Goal: Task Accomplishment & Management: Manage account settings

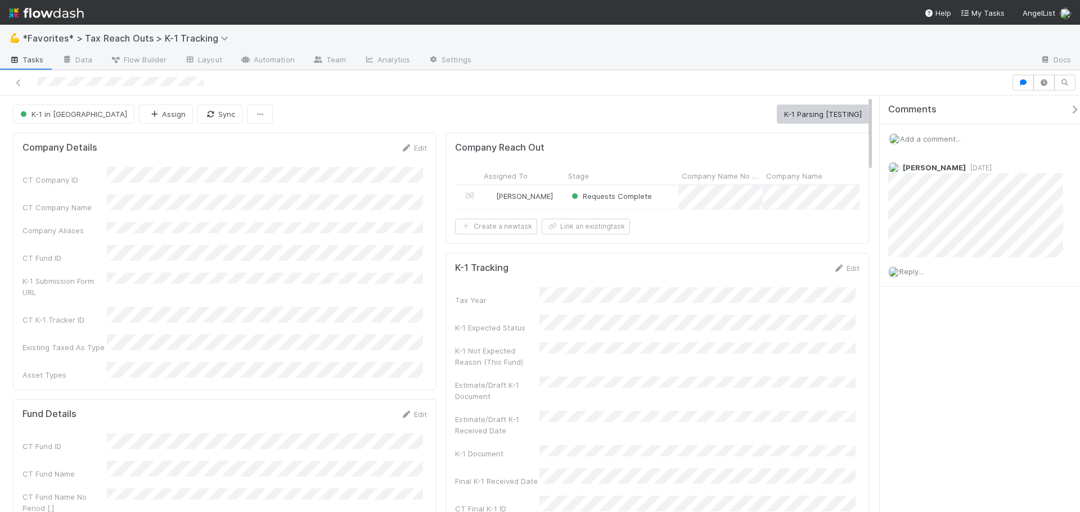
click at [842, 53] on div at bounding box center [755, 61] width 550 height 18
click at [733, 73] on div at bounding box center [540, 82] width 1080 height 25
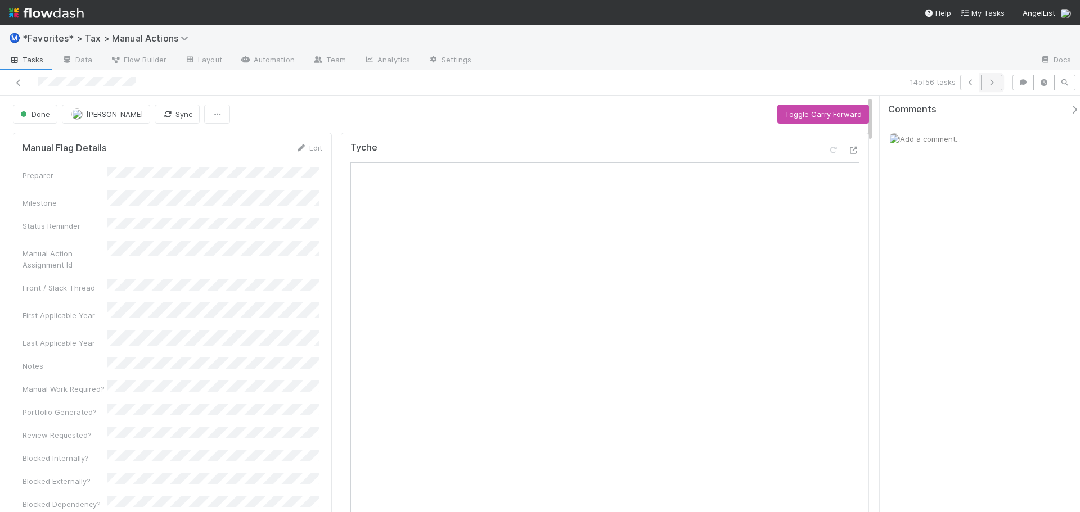
click at [993, 85] on icon "button" at bounding box center [991, 82] width 11 height 7
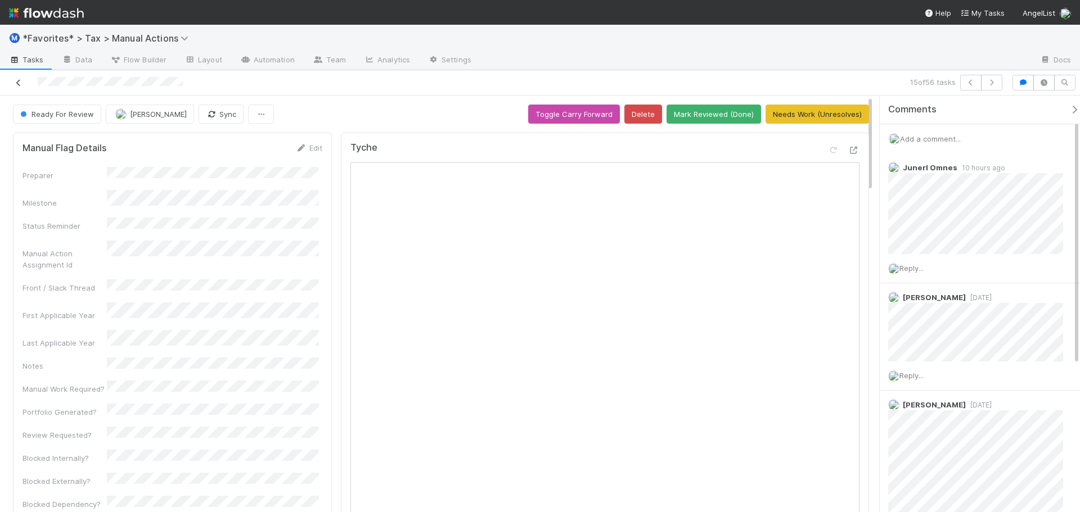
click at [20, 82] on icon at bounding box center [18, 82] width 11 height 7
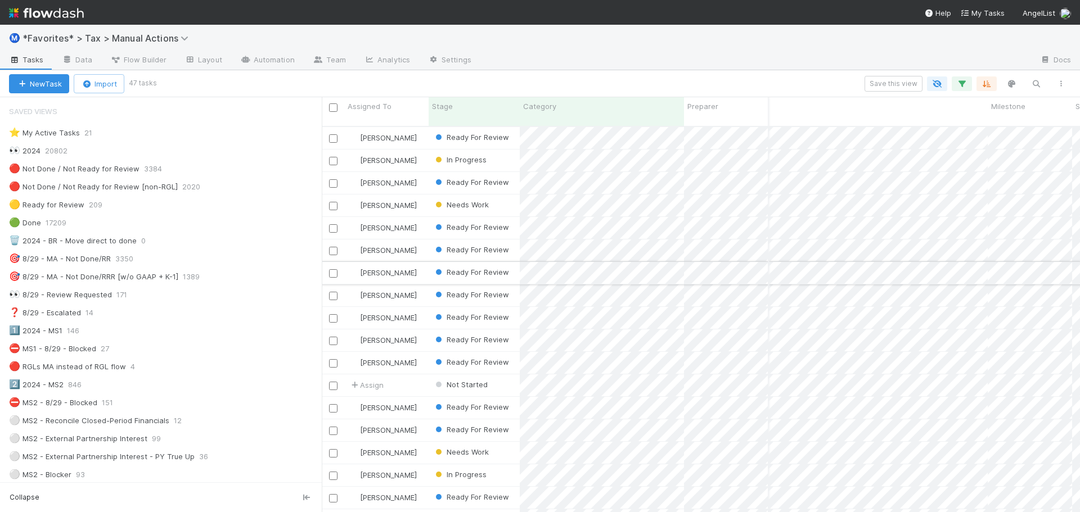
scroll to position [0, 474]
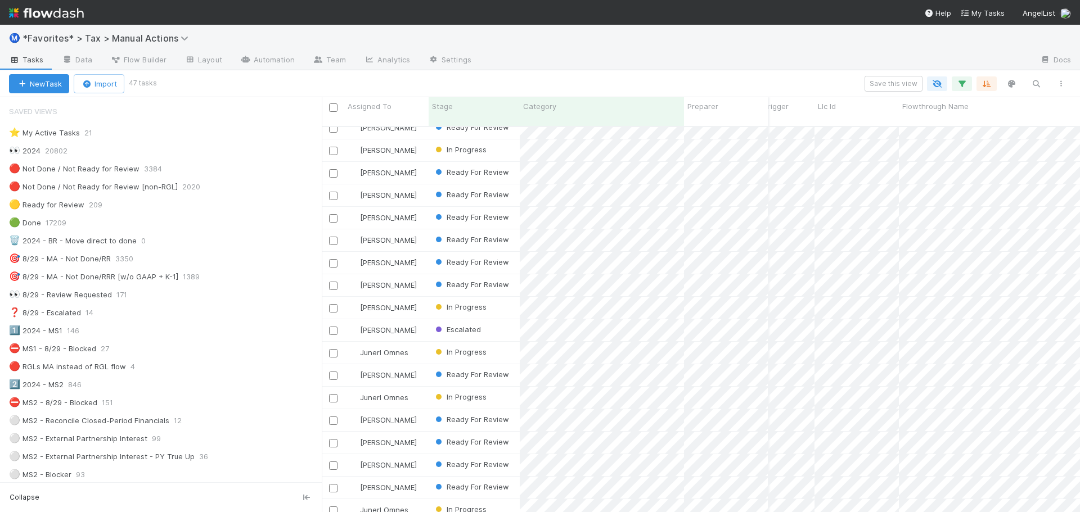
click at [740, 54] on div at bounding box center [755, 61] width 550 height 18
click at [740, 53] on div at bounding box center [755, 61] width 550 height 18
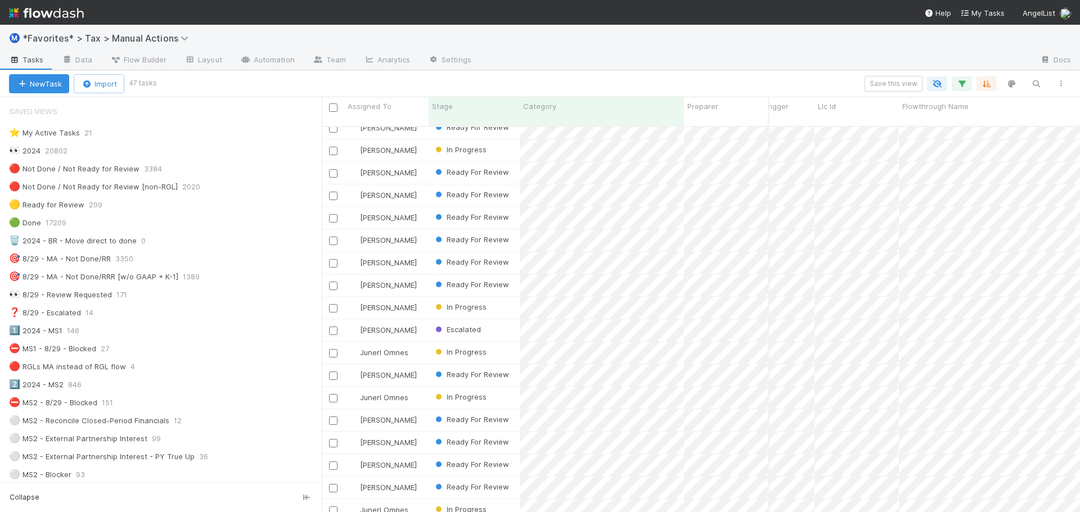
click at [740, 53] on div at bounding box center [755, 61] width 550 height 18
click at [740, 52] on div at bounding box center [755, 61] width 550 height 18
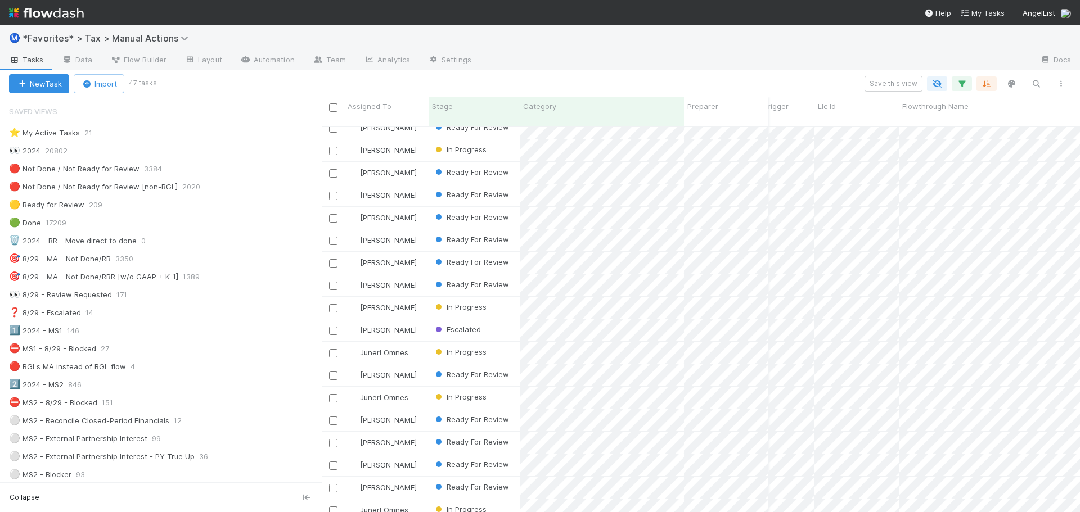
click at [740, 52] on div at bounding box center [755, 61] width 550 height 18
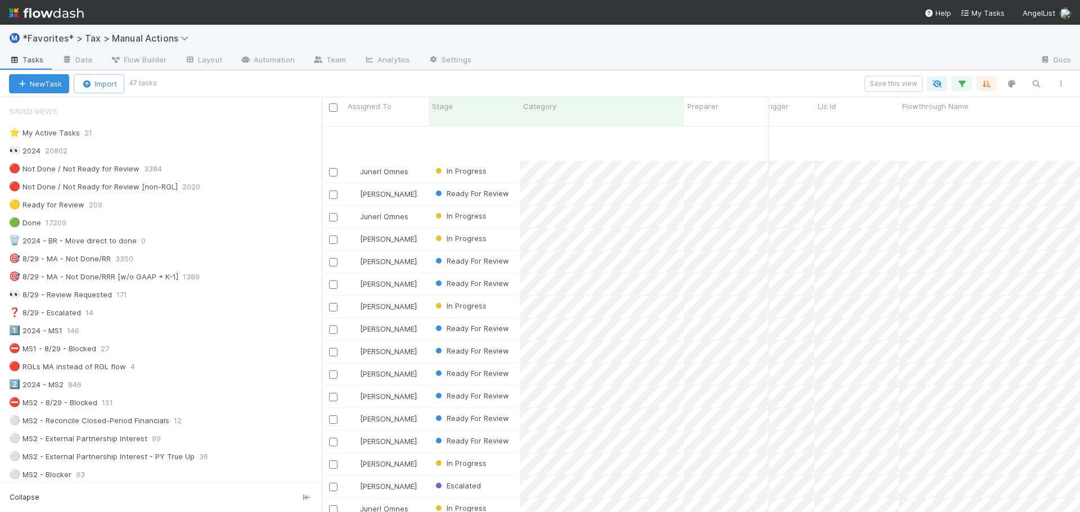
scroll to position [562, 3101]
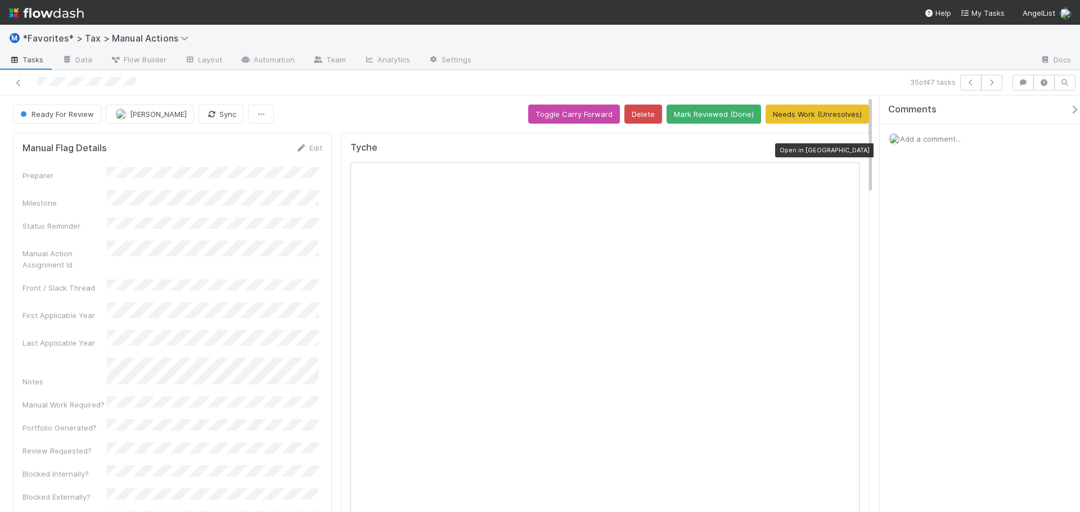
click at [848, 147] on icon at bounding box center [853, 150] width 11 height 7
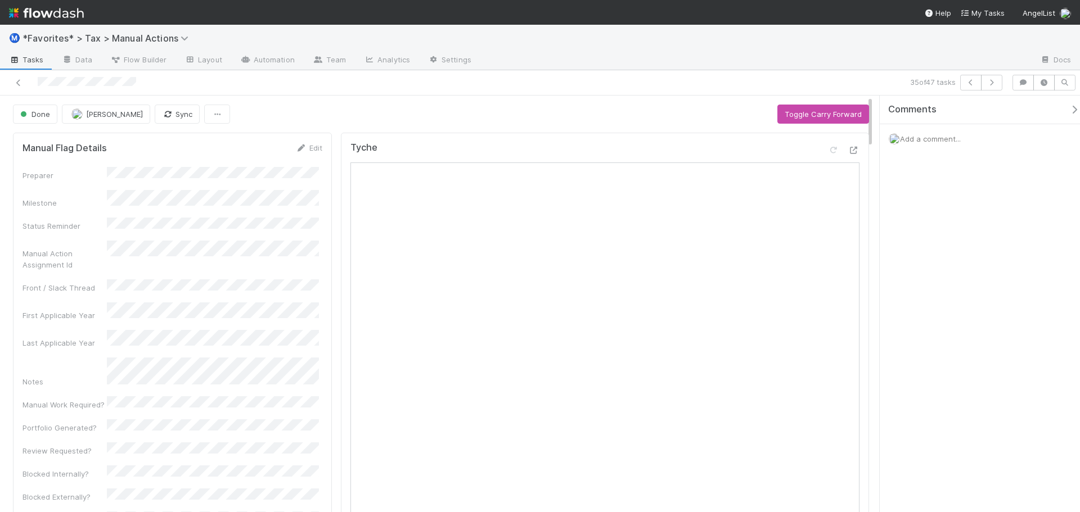
drag, startPoint x: 630, startPoint y: 106, endPoint x: 549, endPoint y: 106, distance: 80.4
click at [627, 108] on div "Done Sam Dragul Sync Toggle Carry Forward" at bounding box center [441, 114] width 856 height 19
click at [988, 83] on icon "button" at bounding box center [991, 82] width 11 height 7
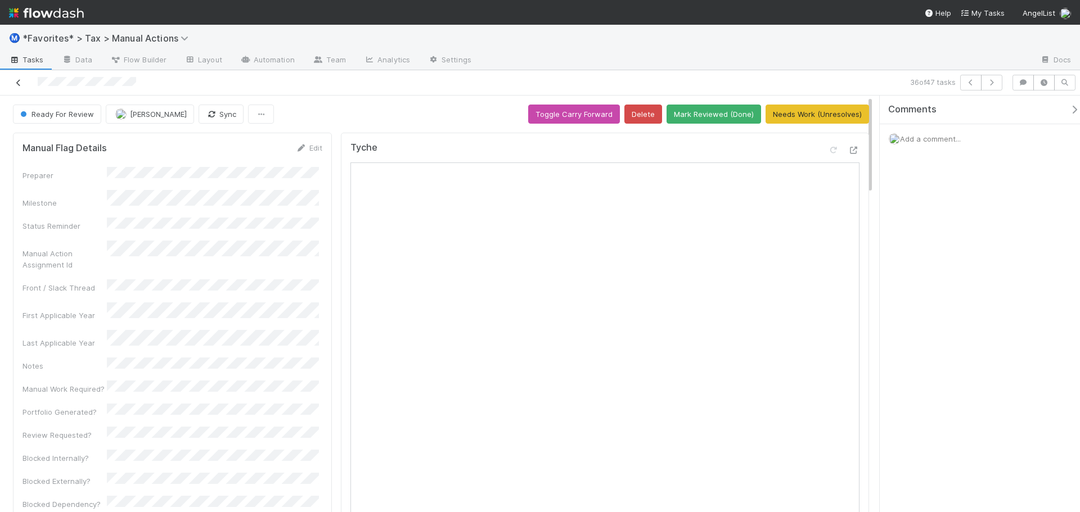
click at [21, 83] on icon at bounding box center [18, 82] width 11 height 7
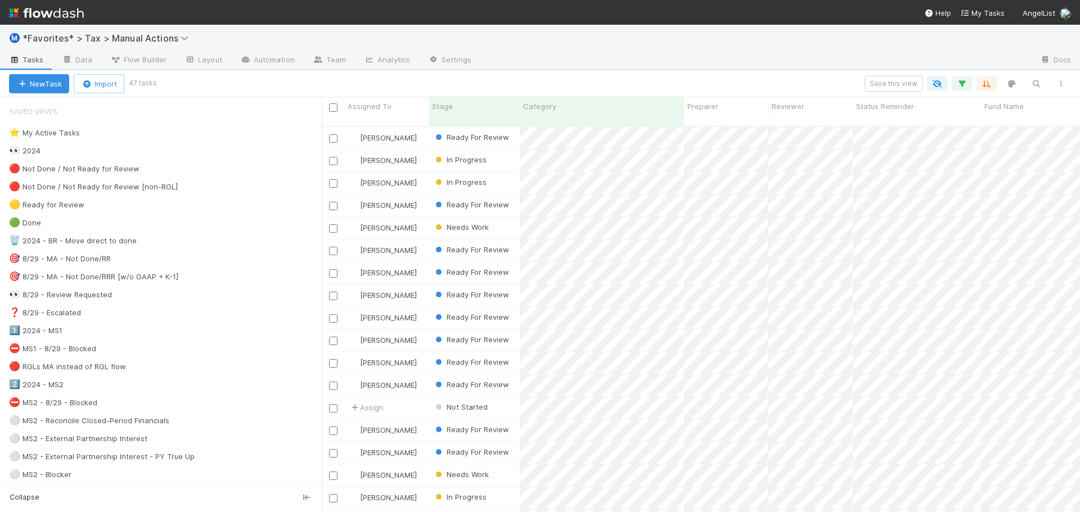
scroll to position [387, 749]
click at [614, 63] on div at bounding box center [755, 61] width 550 height 18
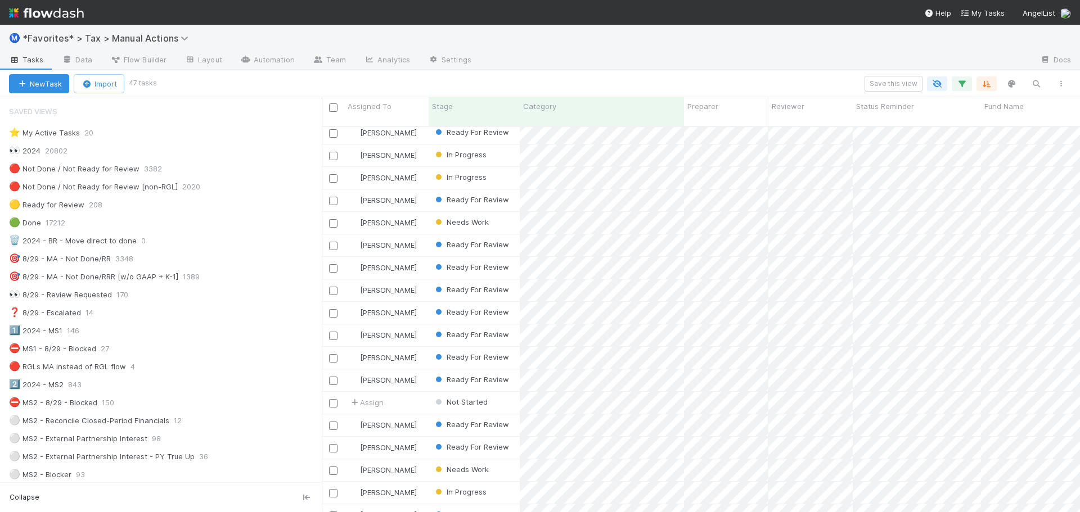
scroll to position [0, 0]
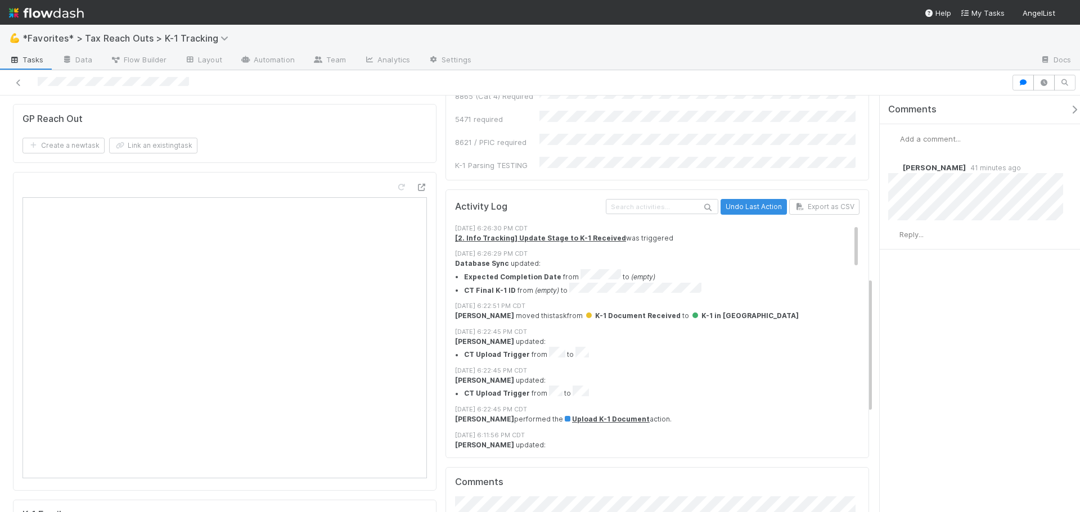
scroll to position [562, 0]
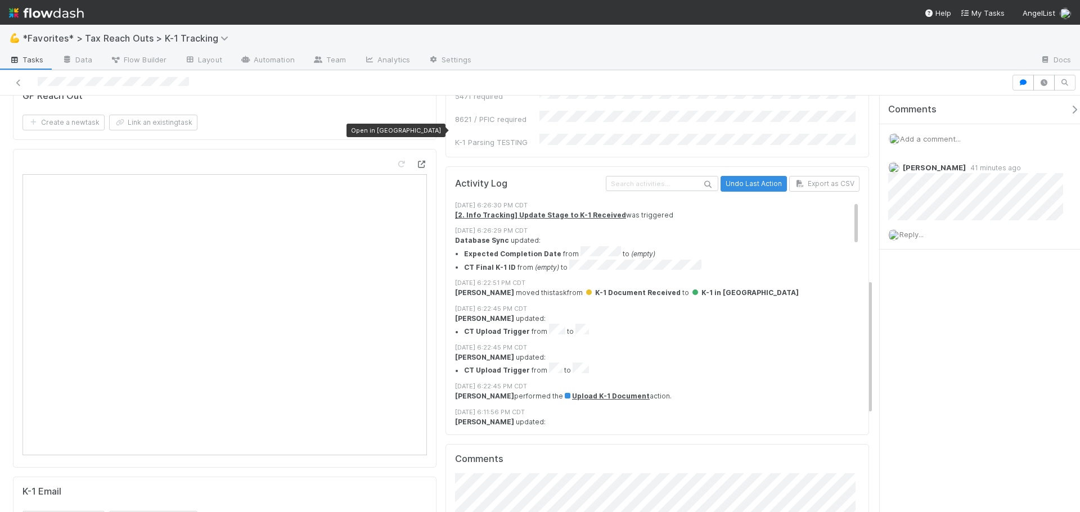
click at [416, 161] on icon at bounding box center [421, 164] width 11 height 7
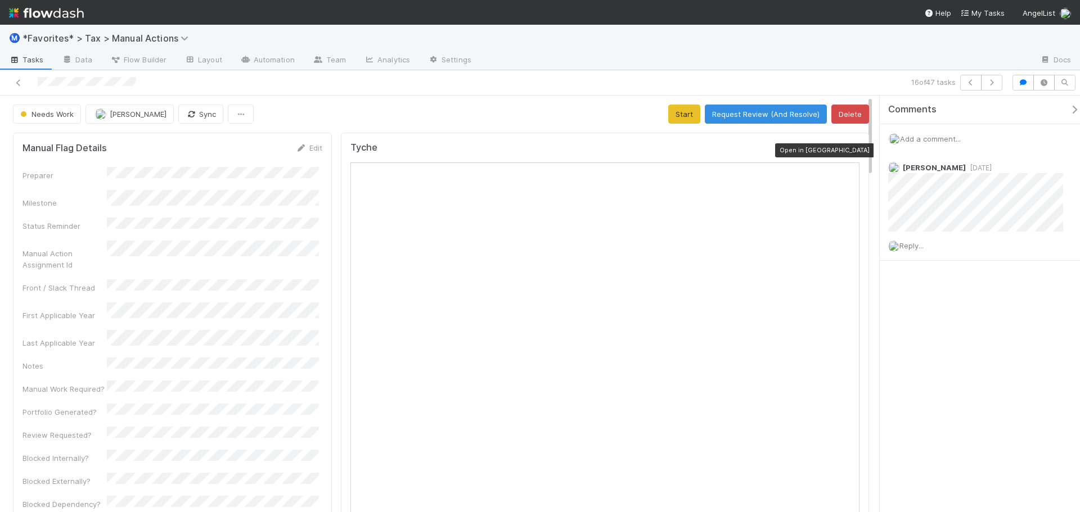
click at [848, 148] on icon at bounding box center [853, 150] width 11 height 7
click at [670, 109] on button "Start" at bounding box center [684, 114] width 32 height 19
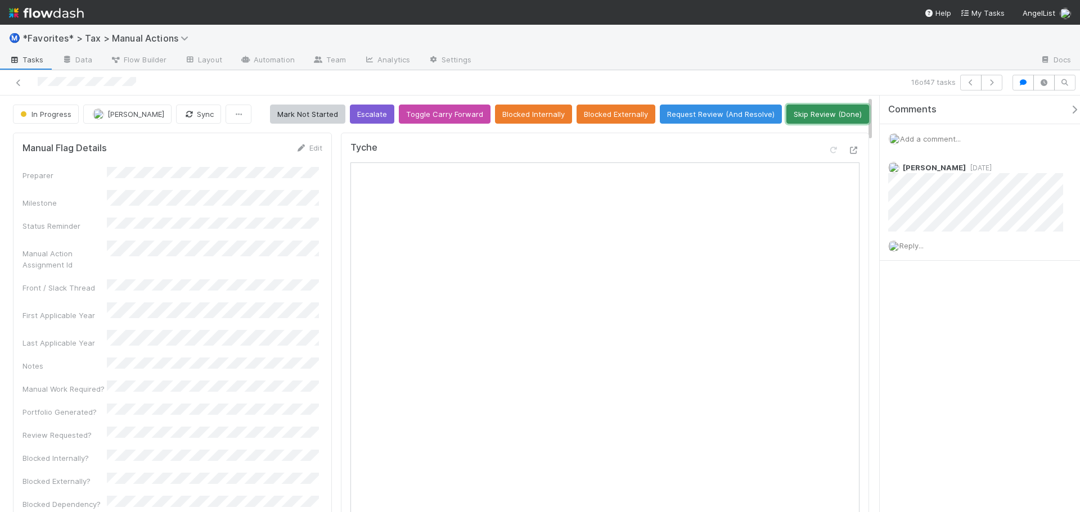
click at [832, 113] on button "Skip Review (Done)" at bounding box center [827, 114] width 83 height 19
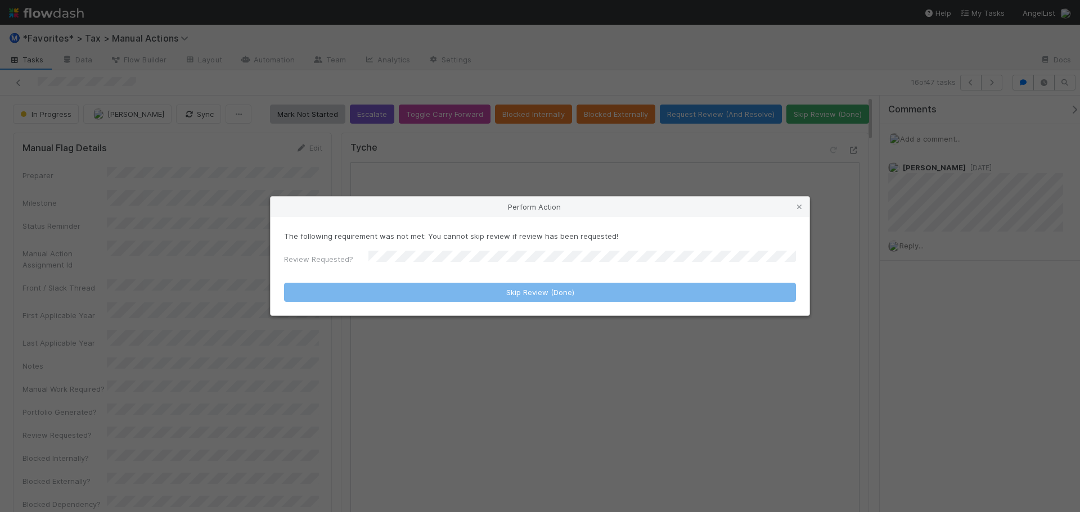
drag, startPoint x: 666, startPoint y: 249, endPoint x: 791, endPoint y: 229, distance: 127.0
click at [678, 249] on form "The following requirement was not met: You cannot skip review if review has bee…" at bounding box center [540, 266] width 512 height 71
click at [792, 207] on div "Perform Action" at bounding box center [539, 207] width 539 height 20
click at [795, 211] on icon at bounding box center [798, 207] width 11 height 7
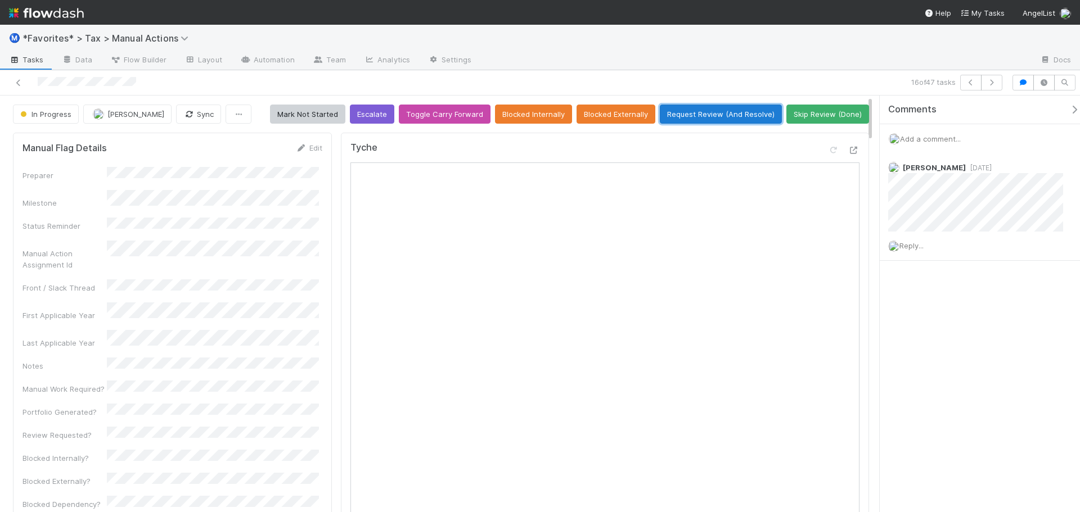
click at [696, 115] on button "Request Review (And Resolve)" at bounding box center [721, 114] width 122 height 19
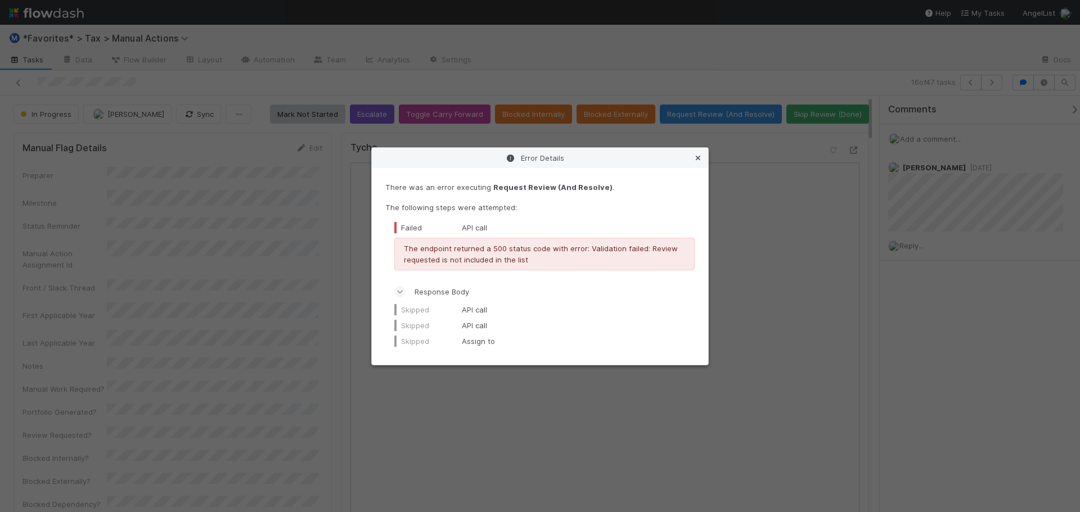
click at [698, 155] on icon at bounding box center [697, 158] width 11 height 7
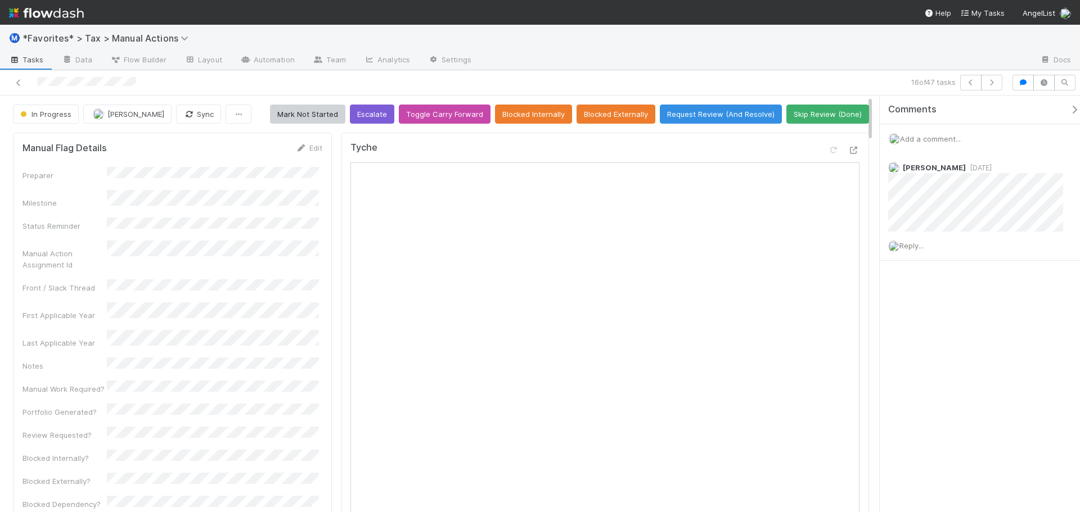
drag, startPoint x: 752, startPoint y: 65, endPoint x: 779, endPoint y: 89, distance: 36.7
click at [752, 65] on div at bounding box center [755, 61] width 550 height 18
click at [809, 106] on button "Skip Review (Done)" at bounding box center [827, 114] width 83 height 19
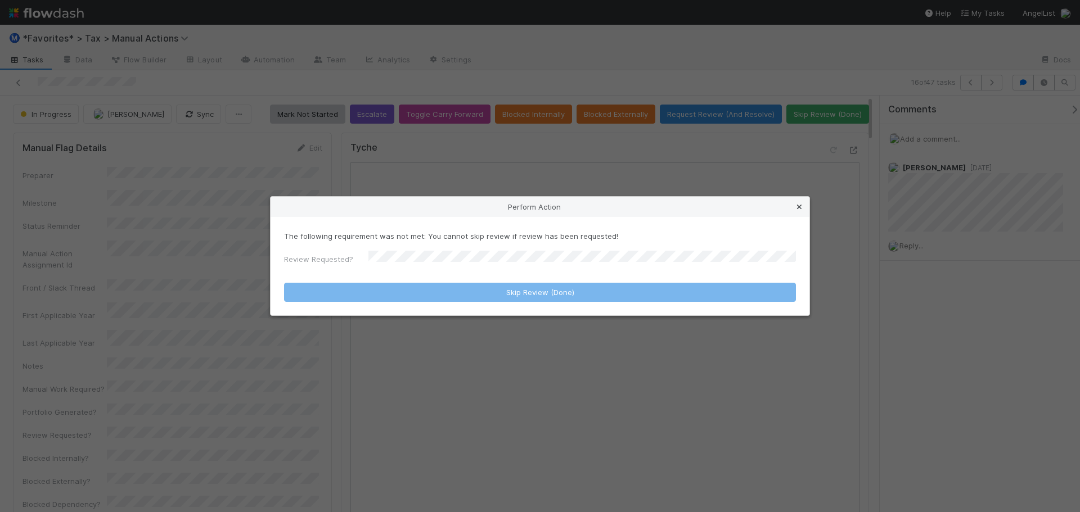
click at [797, 210] on icon at bounding box center [798, 207] width 11 height 7
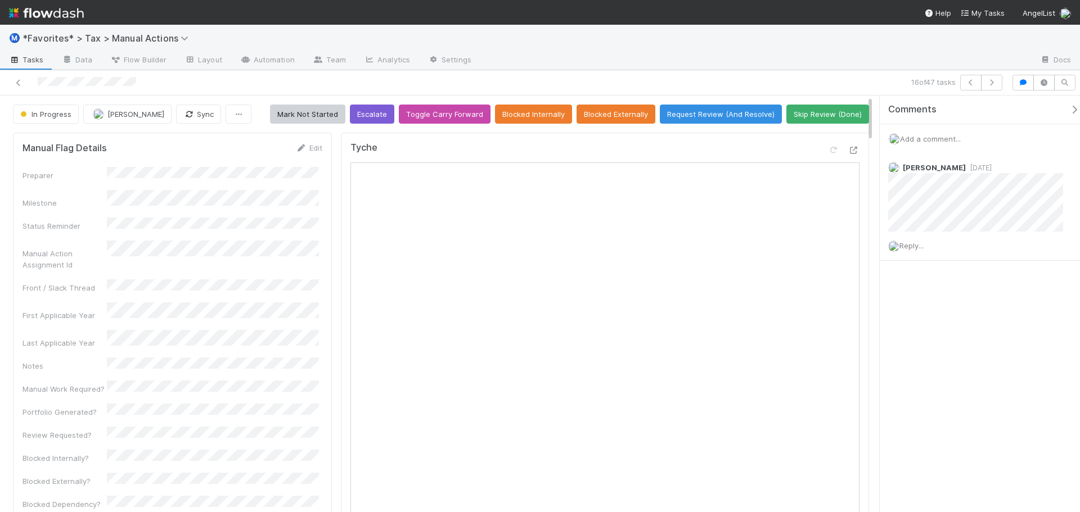
click at [49, 115] on div "In Progress" at bounding box center [48, 114] width 70 height 19
click at [728, 118] on button "Request Review (And Resolve)" at bounding box center [721, 114] width 122 height 19
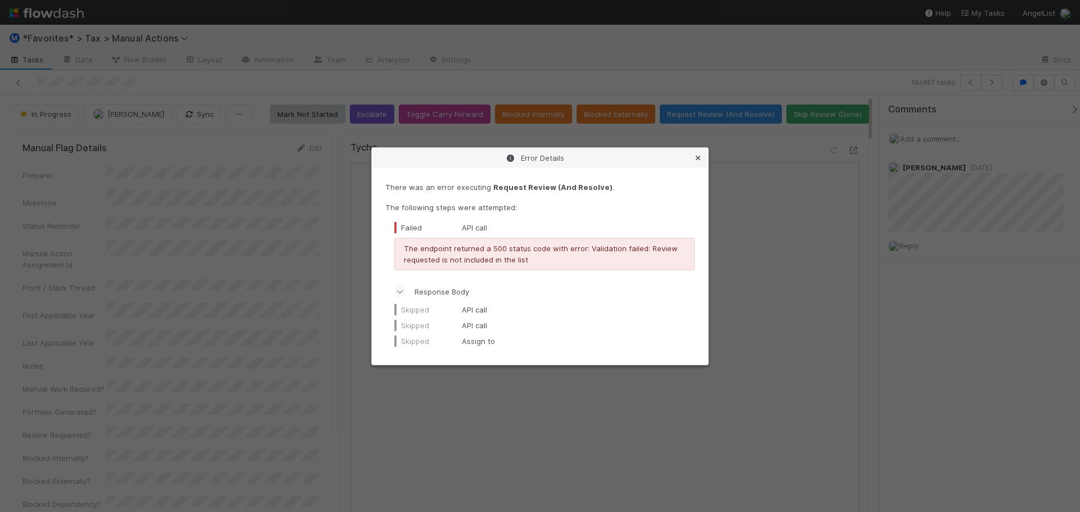
click at [698, 161] on icon at bounding box center [697, 158] width 11 height 7
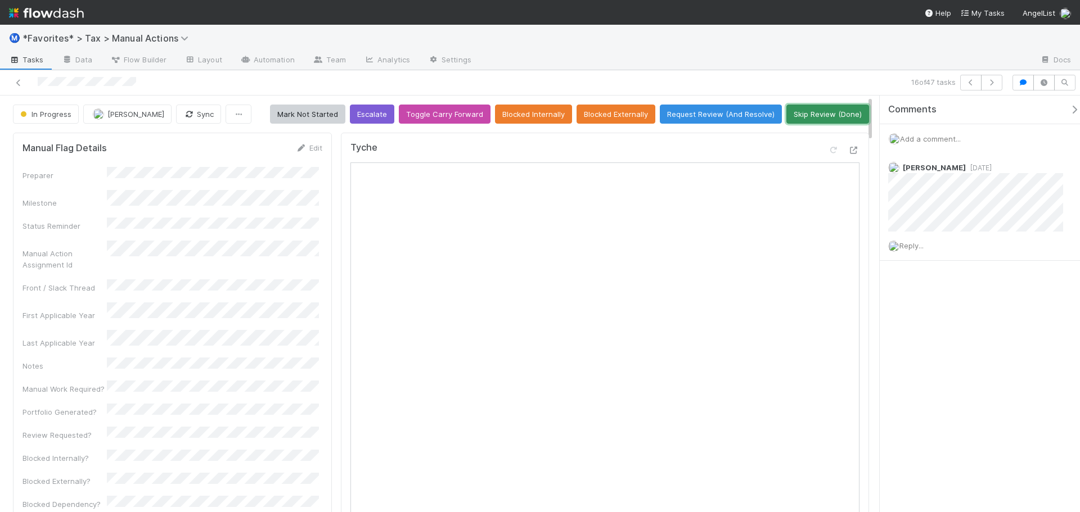
click at [839, 113] on button "Skip Review (Done)" at bounding box center [827, 114] width 83 height 19
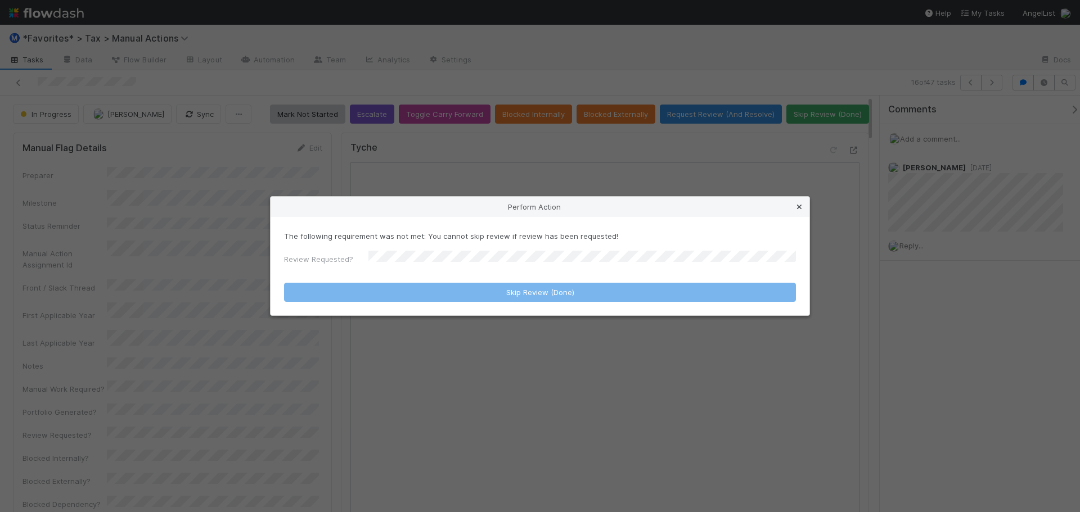
click at [800, 210] on icon at bounding box center [798, 207] width 11 height 7
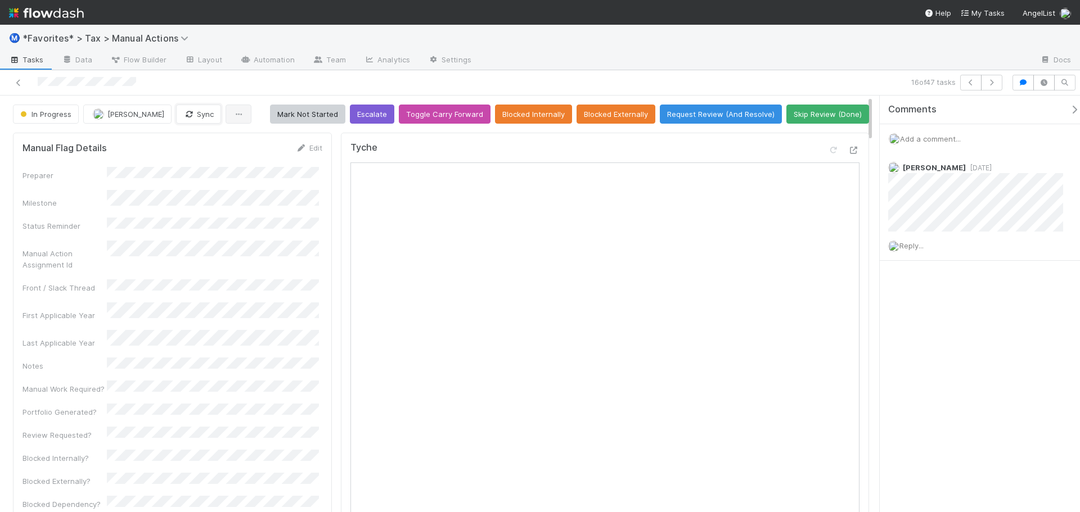
drag, startPoint x: 176, startPoint y: 118, endPoint x: 216, endPoint y: 119, distance: 39.9
click at [177, 116] on button "Sync" at bounding box center [198, 114] width 45 height 19
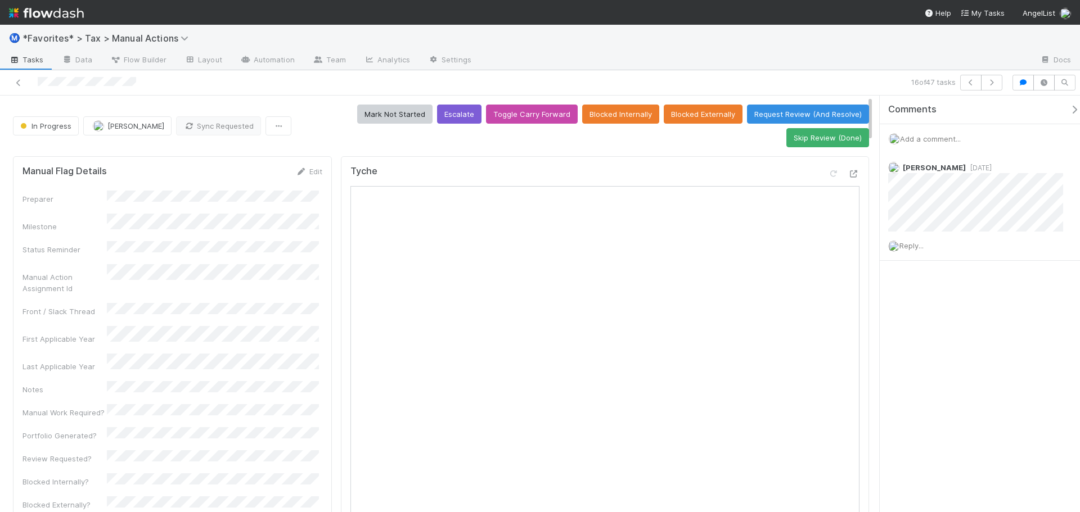
drag, startPoint x: 675, startPoint y: 62, endPoint x: 796, endPoint y: 101, distance: 126.4
click at [679, 62] on div at bounding box center [755, 61] width 550 height 18
click at [834, 141] on button "Skip Review (Done)" at bounding box center [827, 137] width 83 height 19
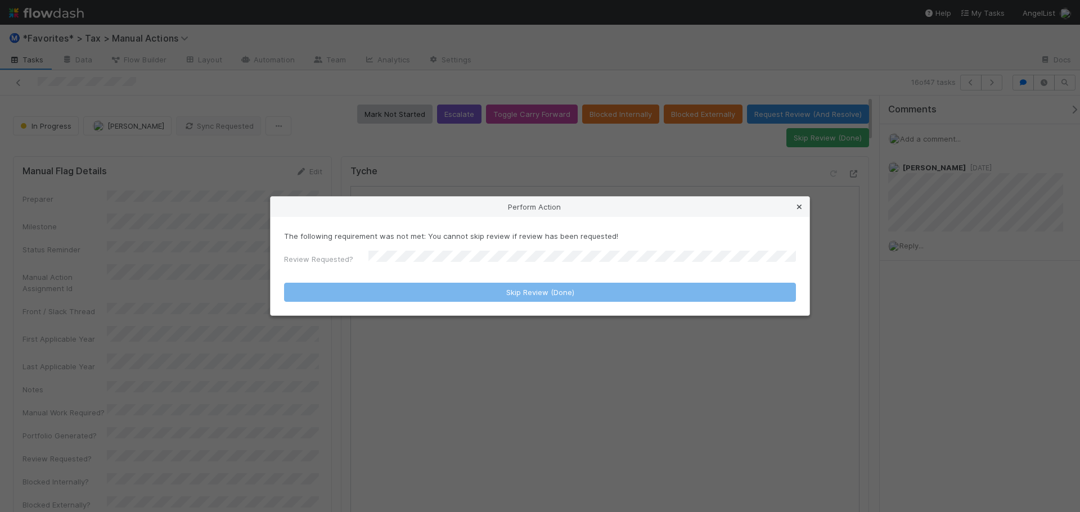
click at [797, 210] on icon at bounding box center [798, 207] width 11 height 7
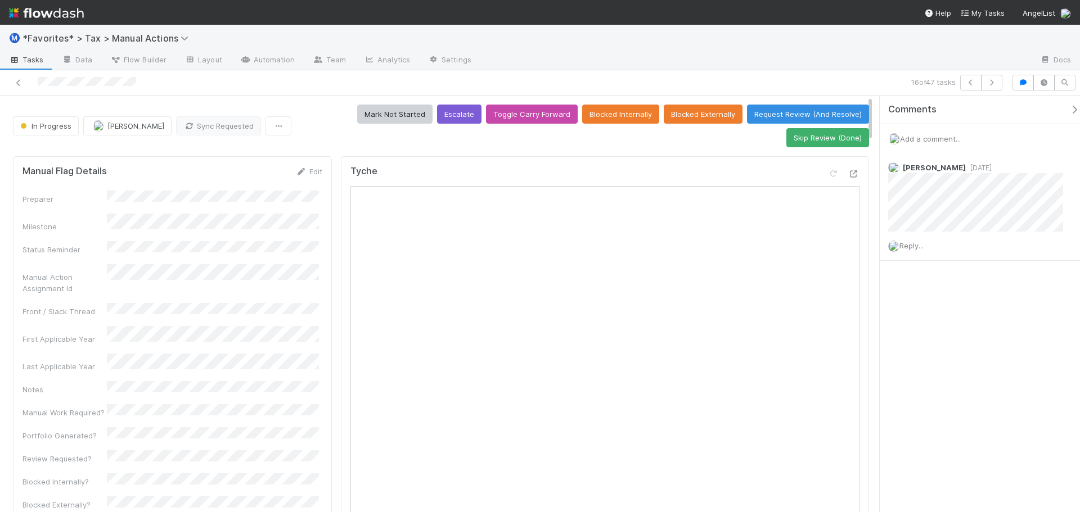
drag, startPoint x: 716, startPoint y: 75, endPoint x: 232, endPoint y: 31, distance: 486.6
click at [710, 75] on div "16 of 47 tasks" at bounding box center [757, 83] width 499 height 16
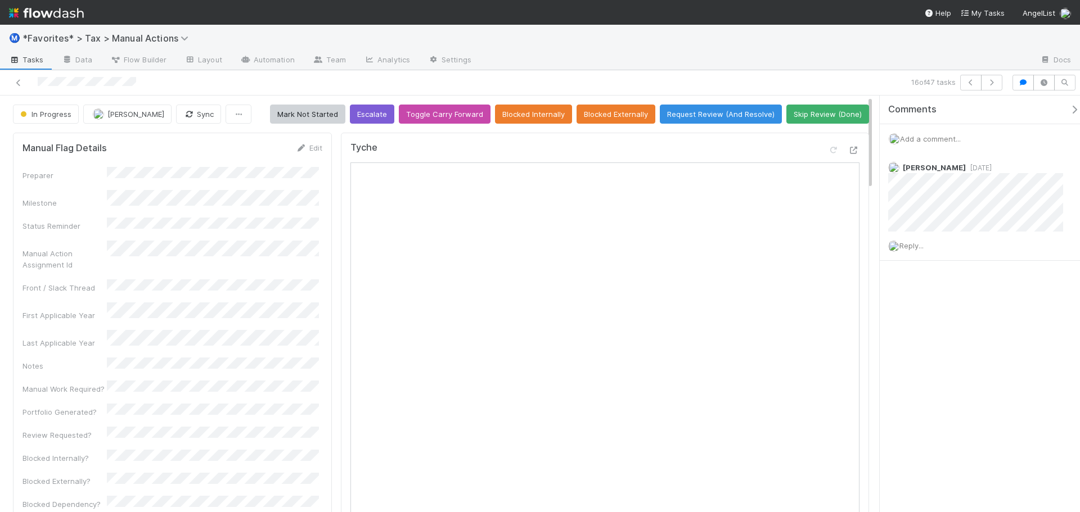
click at [809, 61] on div at bounding box center [755, 61] width 550 height 18
click at [830, 116] on button "Skip Review (Done)" at bounding box center [827, 114] width 83 height 19
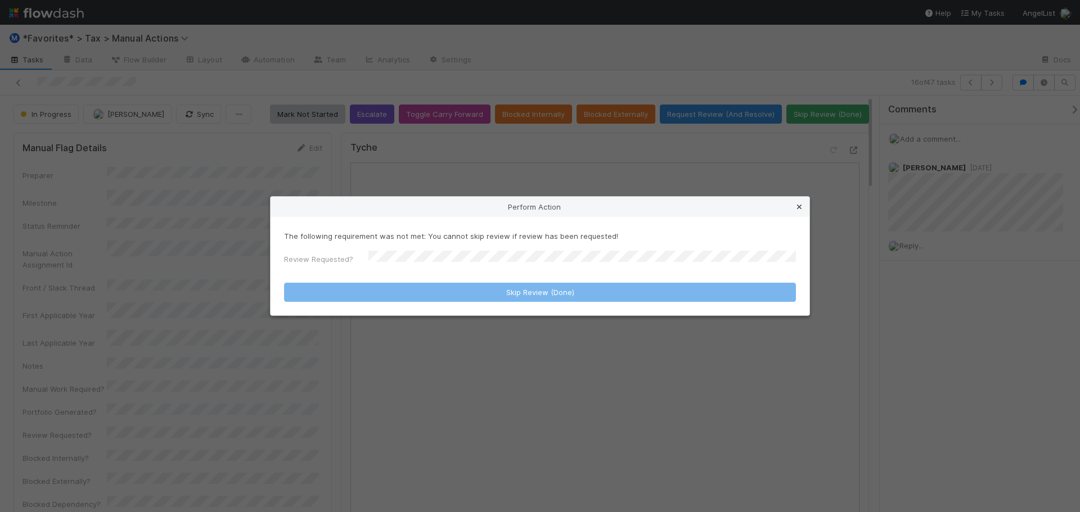
click at [797, 207] on icon at bounding box center [798, 207] width 11 height 7
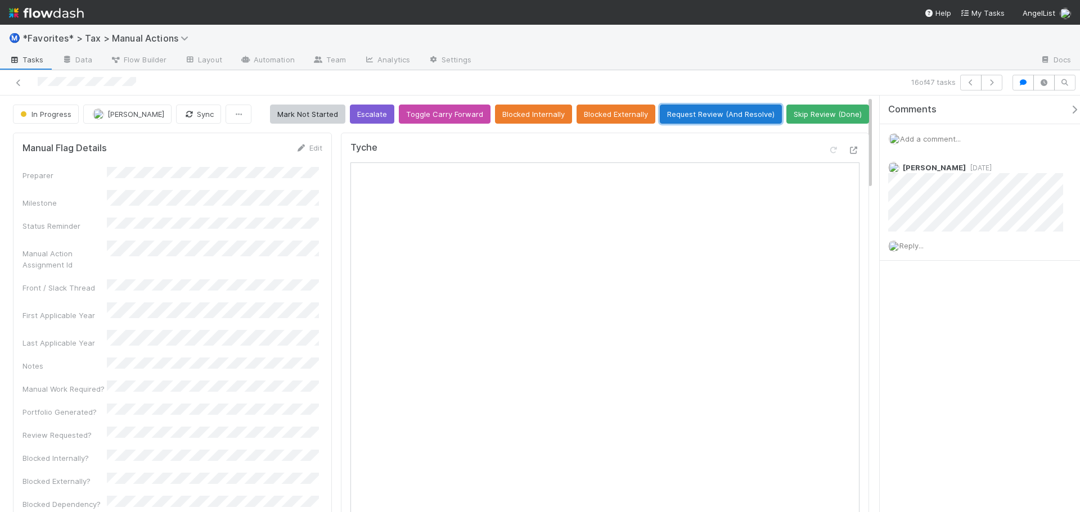
click at [718, 116] on button "Request Review (And Resolve)" at bounding box center [721, 114] width 122 height 19
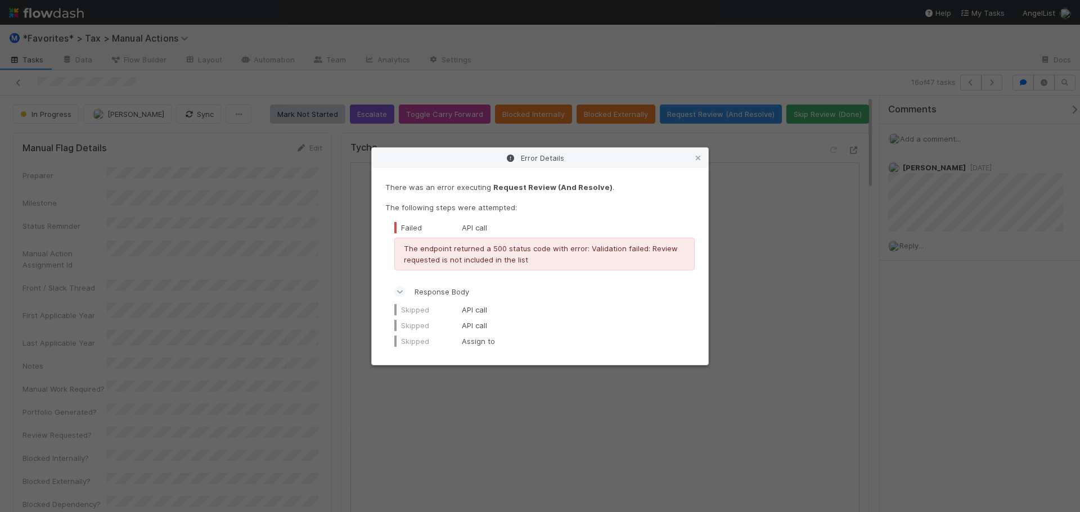
click at [736, 93] on div "Error Details There was an error executing Request Review (And Resolve) . The f…" at bounding box center [540, 256] width 1080 height 512
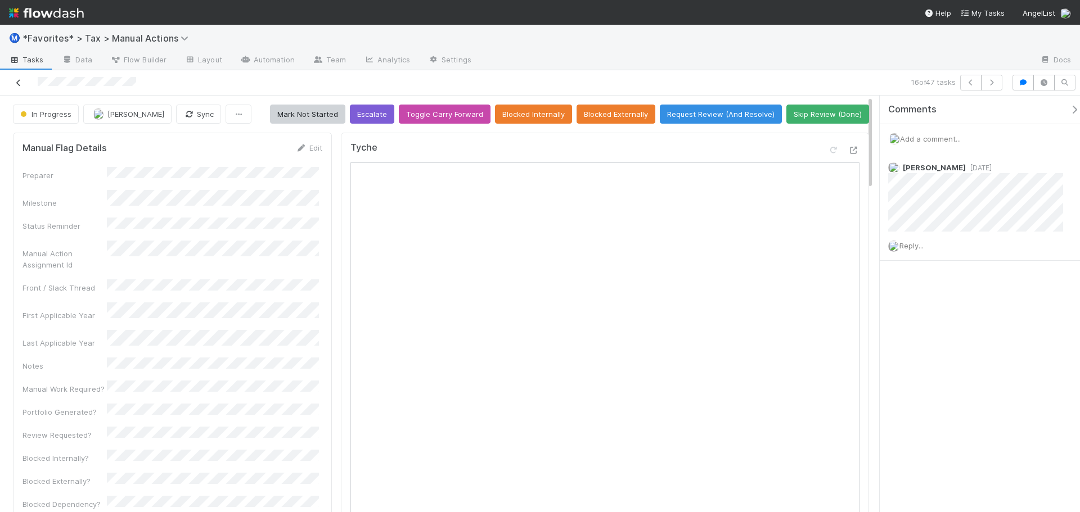
click at [16, 86] on icon at bounding box center [18, 82] width 11 height 7
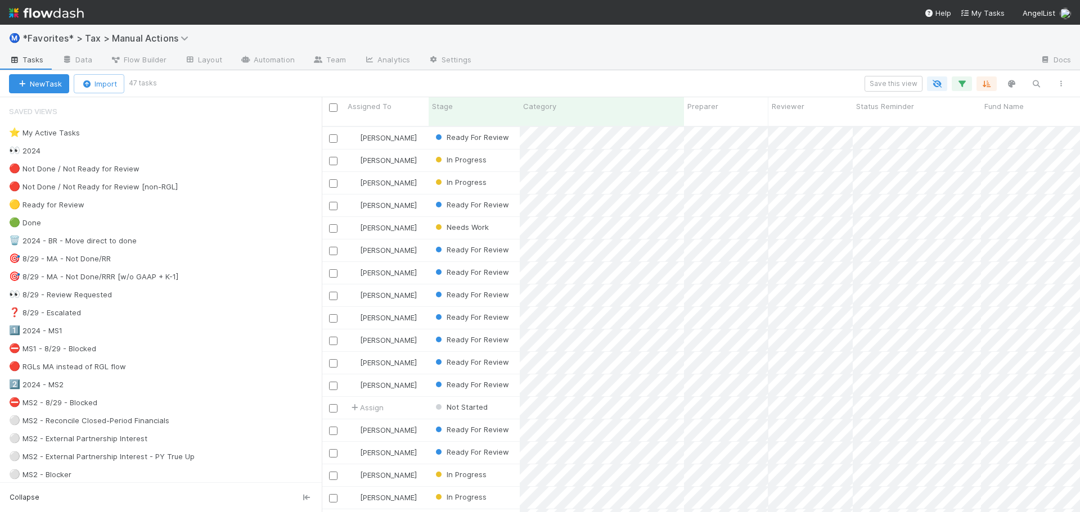
scroll to position [387, 749]
drag, startPoint x: 759, startPoint y: 62, endPoint x: 756, endPoint y: 55, distance: 7.8
click at [759, 61] on div at bounding box center [755, 61] width 550 height 18
click at [478, 470] on span "In Progress" at bounding box center [459, 474] width 53 height 9
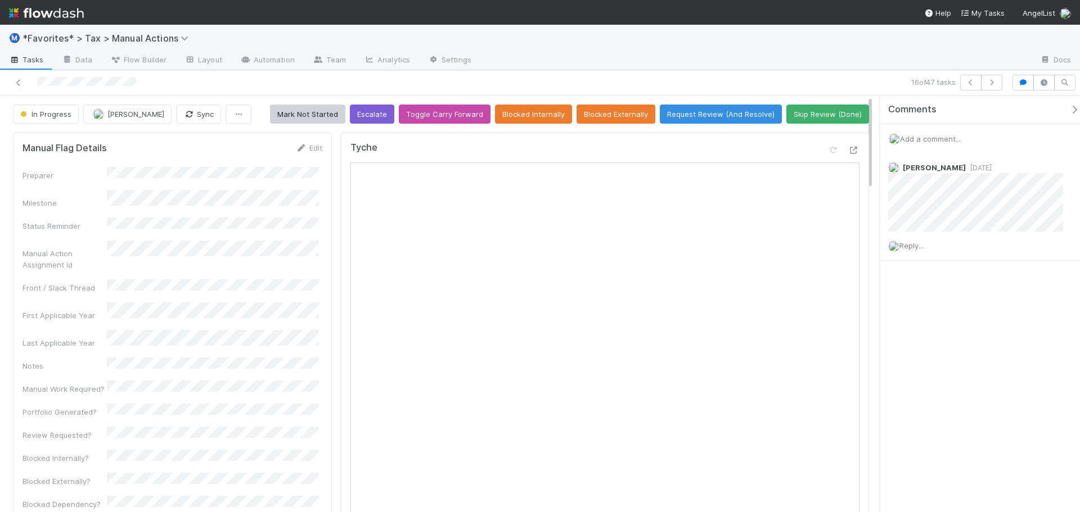
click at [35, 113] on div "In Progress" at bounding box center [48, 114] width 70 height 19
click at [821, 120] on button "Skip Review (Done)" at bounding box center [827, 114] width 83 height 19
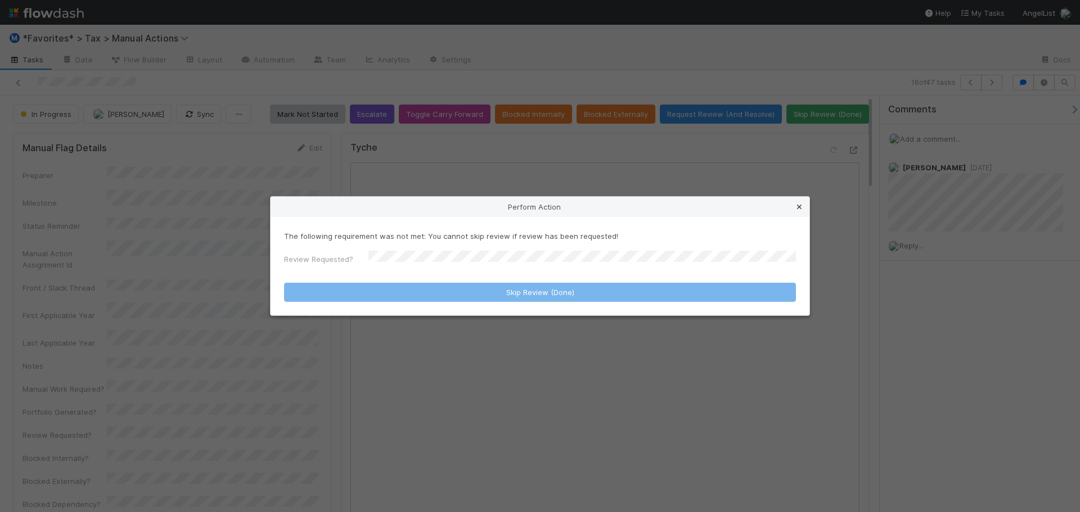
click at [803, 212] on link at bounding box center [798, 206] width 11 height 11
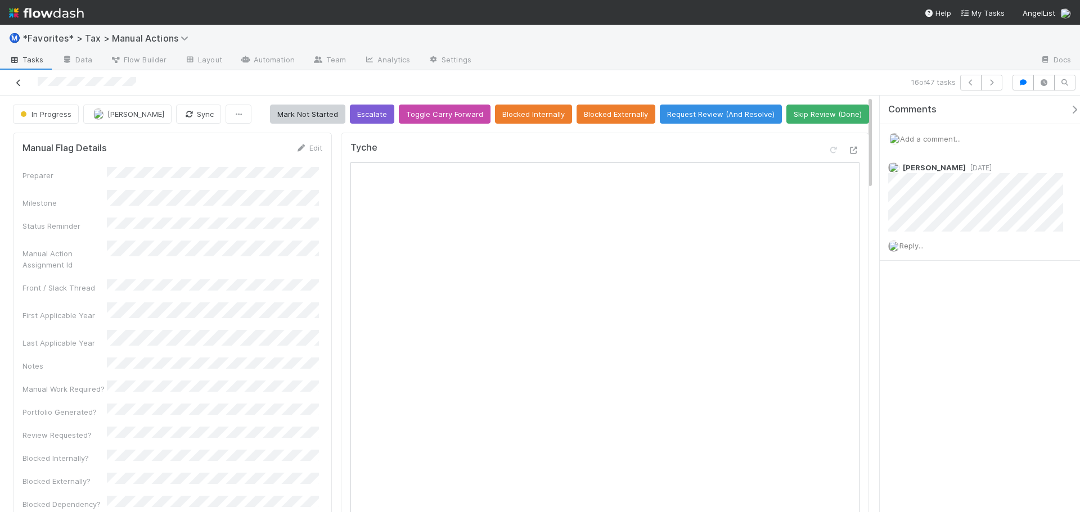
click at [18, 87] on link at bounding box center [18, 82] width 11 height 11
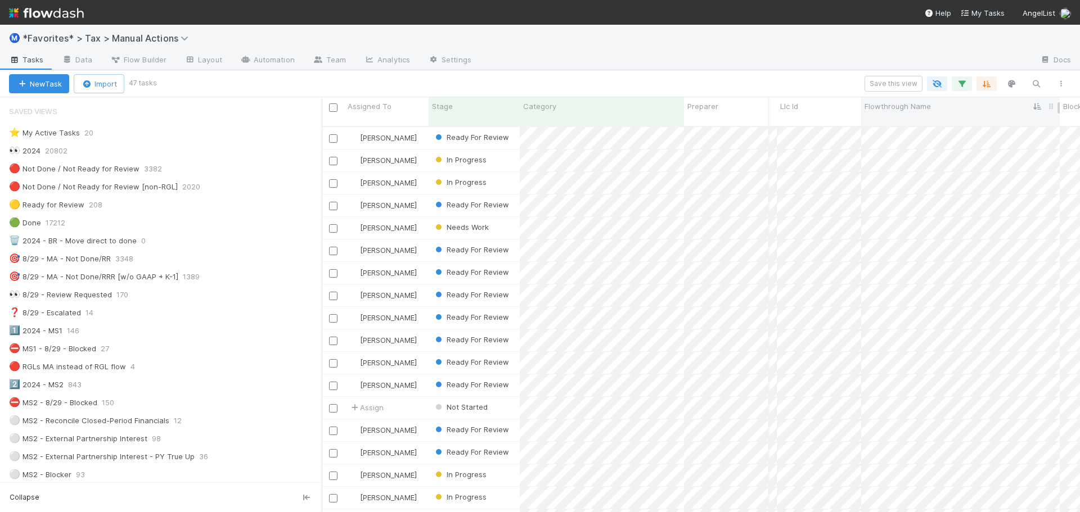
drag, startPoint x: 918, startPoint y: 111, endPoint x: 909, endPoint y: 110, distance: 9.2
click at [909, 110] on span "Flowthrough Name" at bounding box center [897, 106] width 66 height 11
click at [1027, 109] on div "Sort A → Z Sort Z → A Hide Edit field Delete field Synced 18 hours ago Sync" at bounding box center [540, 256] width 1080 height 512
drag, startPoint x: 1050, startPoint y: 109, endPoint x: 1022, endPoint y: 114, distance: 28.0
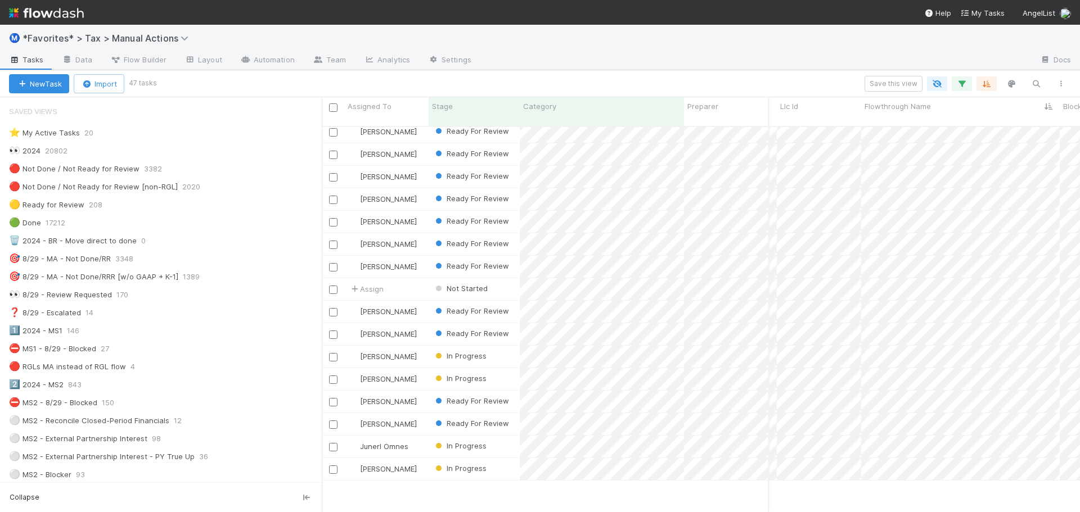
scroll to position [0, 3139]
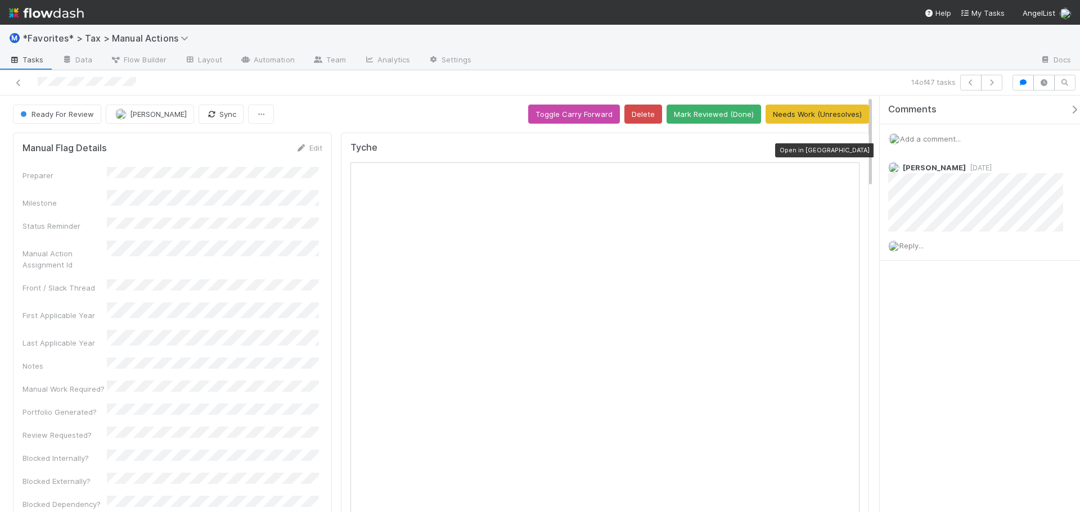
click at [848, 148] on icon at bounding box center [853, 150] width 11 height 7
click at [487, 92] on div "14 of 47 tasks" at bounding box center [540, 82] width 1080 height 25
click at [9, 82] on div at bounding box center [255, 83] width 503 height 16
click at [13, 83] on icon at bounding box center [18, 82] width 11 height 7
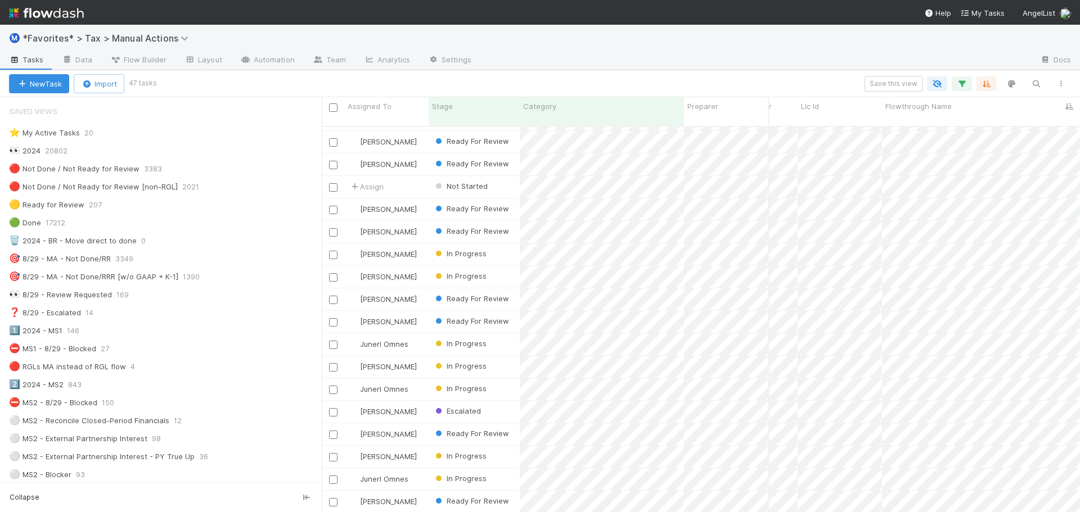
scroll to position [0, 3118]
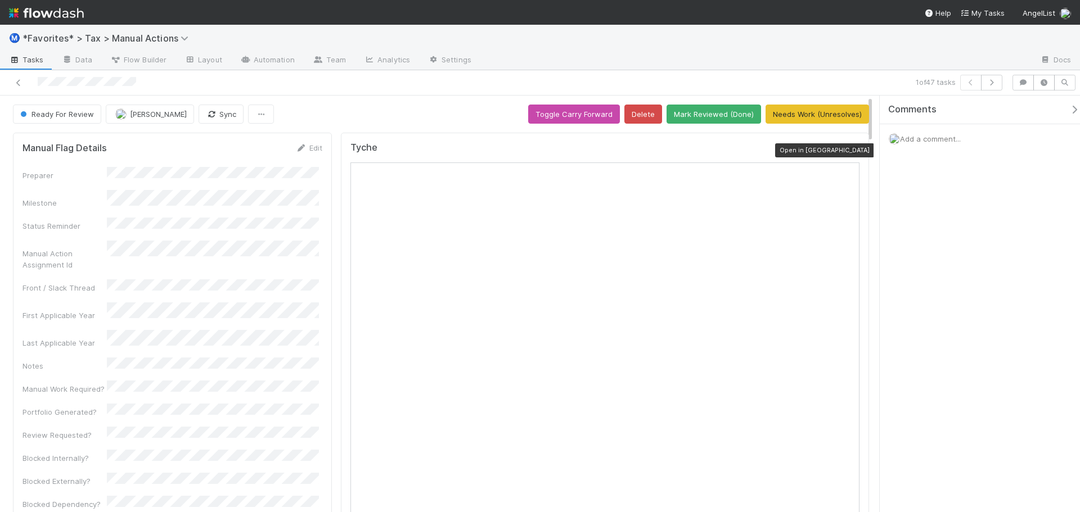
click at [848, 153] on icon at bounding box center [853, 150] width 11 height 7
click at [991, 88] on button "button" at bounding box center [991, 83] width 21 height 16
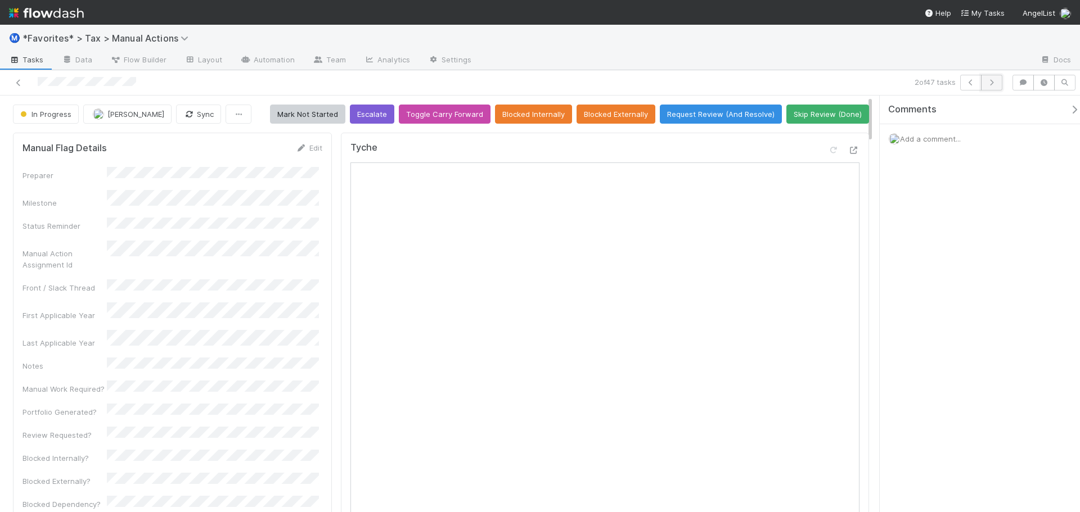
click at [996, 85] on button "button" at bounding box center [991, 83] width 21 height 16
click at [995, 84] on icon "button" at bounding box center [991, 82] width 11 height 7
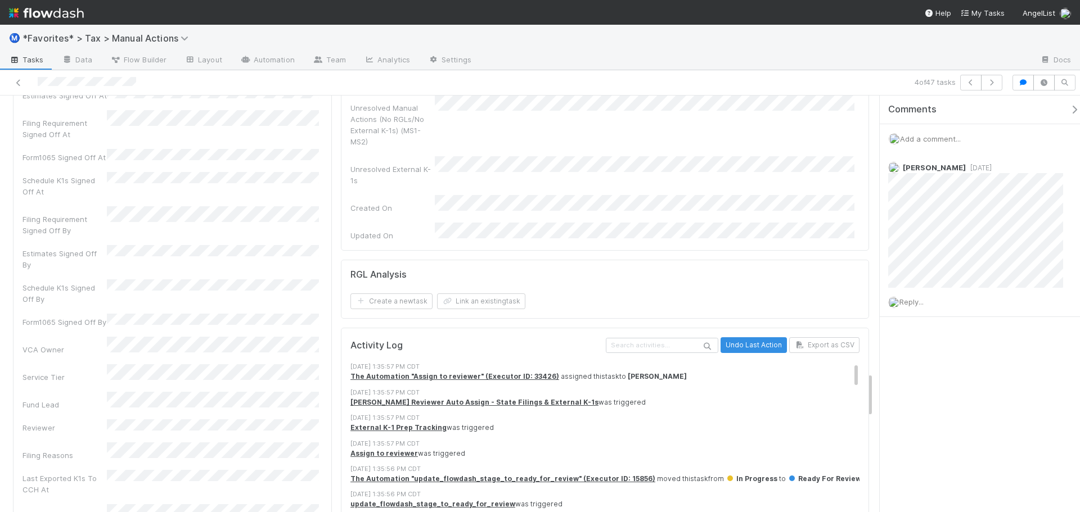
drag, startPoint x: 501, startPoint y: 267, endPoint x: 612, endPoint y: 269, distance: 110.8
click at [612, 499] on div "update_flowdash_stage_to_ready_for_review was triggered" at bounding box center [608, 504] width 517 height 10
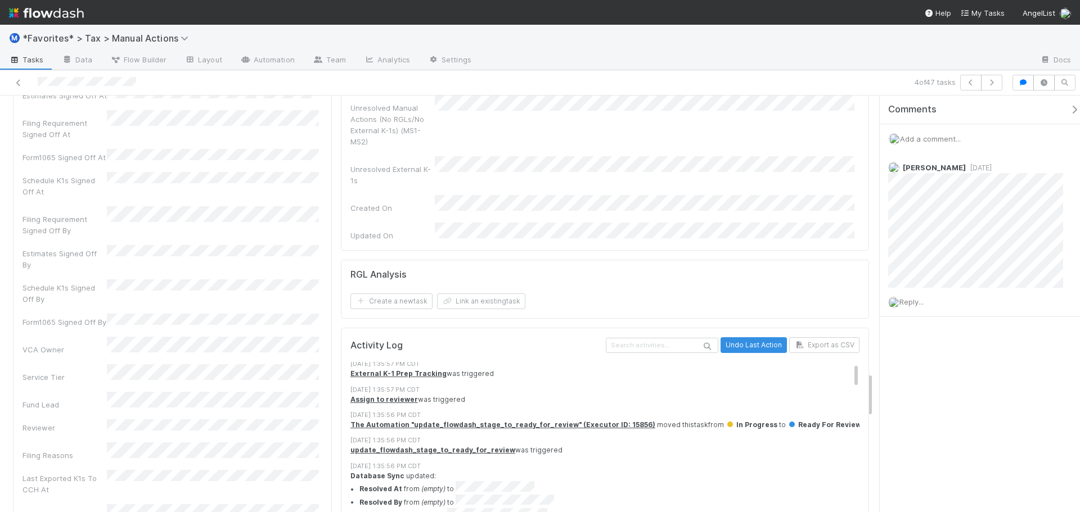
scroll to position [56, 0]
click at [654, 506] on li "Flowthrough Name from to (empty)" at bounding box center [613, 512] width 508 height 13
click at [648, 506] on li "Flowthrough Name from to (empty)" at bounding box center [613, 512] width 508 height 13
click at [647, 506] on li "Flowthrough Name from to (empty)" at bounding box center [613, 512] width 508 height 13
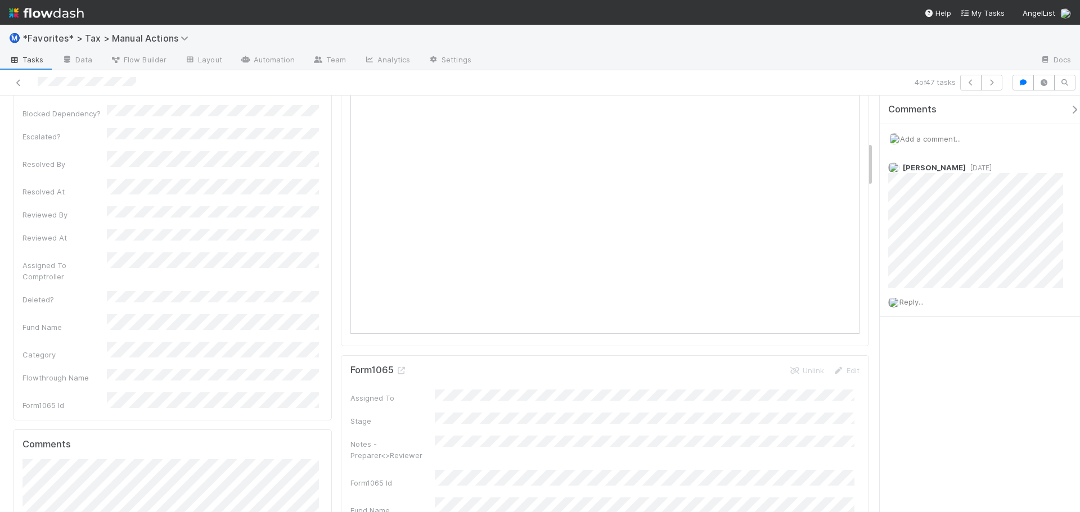
scroll to position [0, 0]
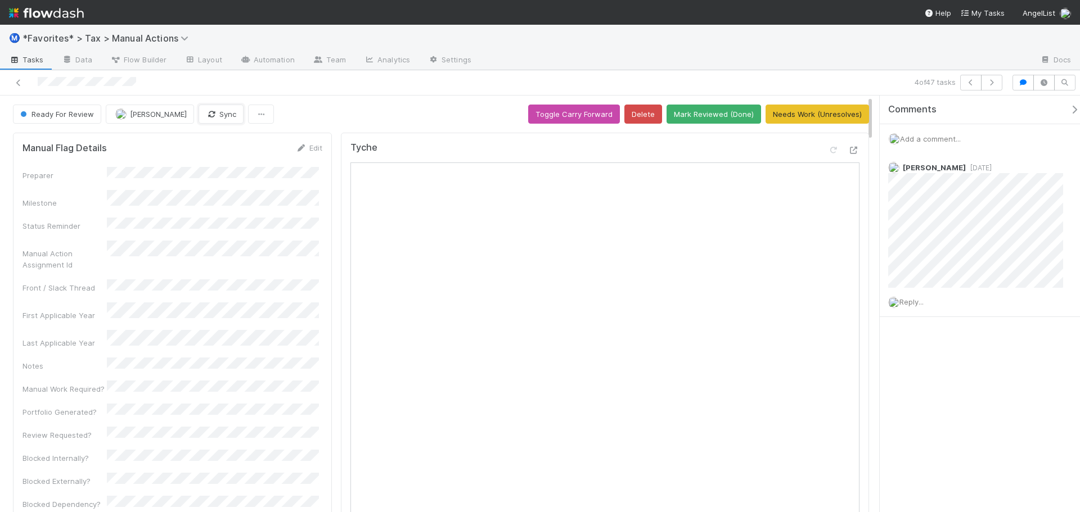
drag, startPoint x: 199, startPoint y: 108, endPoint x: 207, endPoint y: 104, distance: 8.8
click at [199, 107] on button "Sync" at bounding box center [220, 114] width 45 height 19
click at [984, 87] on button "button" at bounding box center [991, 83] width 21 height 16
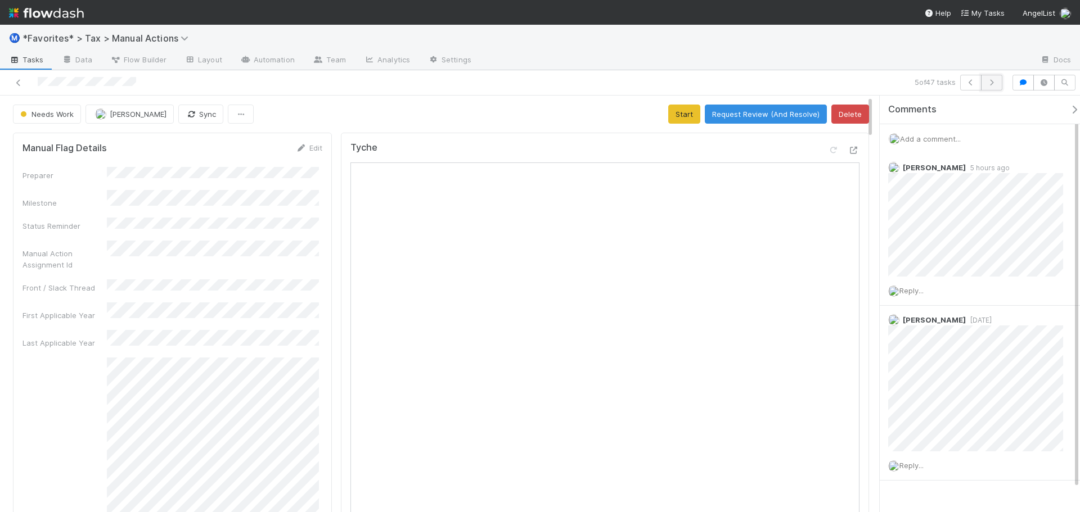
click at [991, 83] on icon "button" at bounding box center [991, 82] width 11 height 7
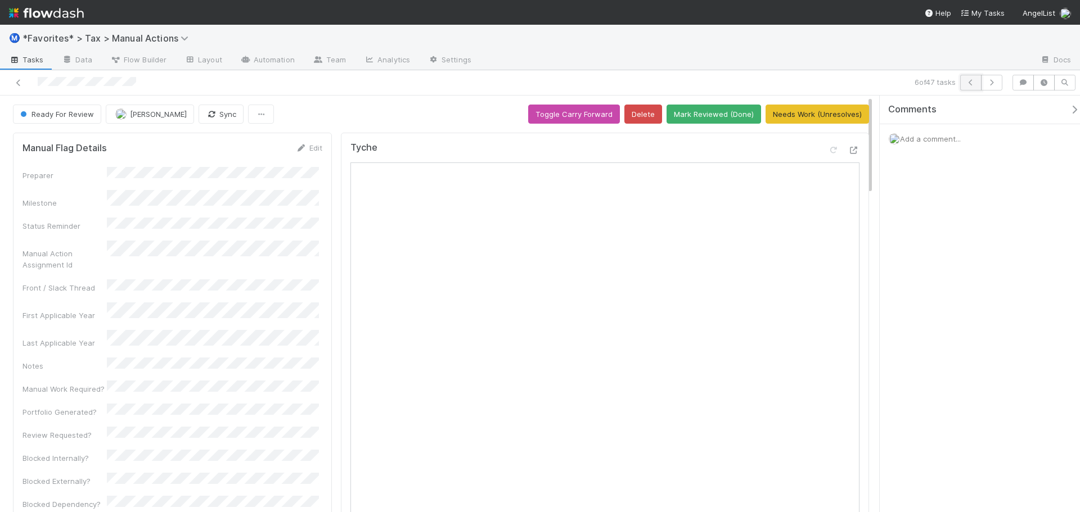
click at [974, 84] on icon "button" at bounding box center [970, 82] width 11 height 7
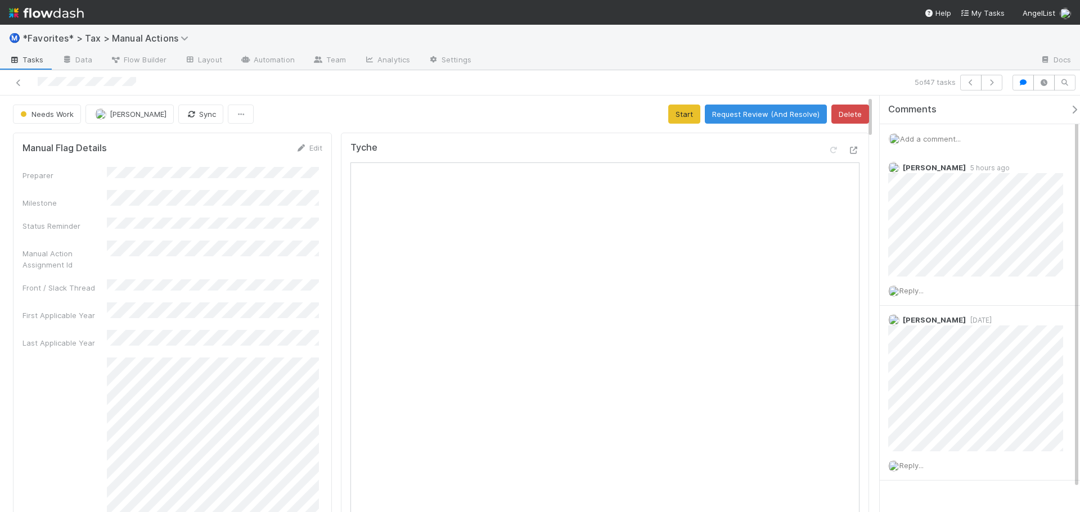
click at [893, 46] on div "Ⓜ️ *Favorites* > Tax > Manual Actions" at bounding box center [540, 38] width 1080 height 27
click at [971, 80] on icon "button" at bounding box center [970, 82] width 11 height 7
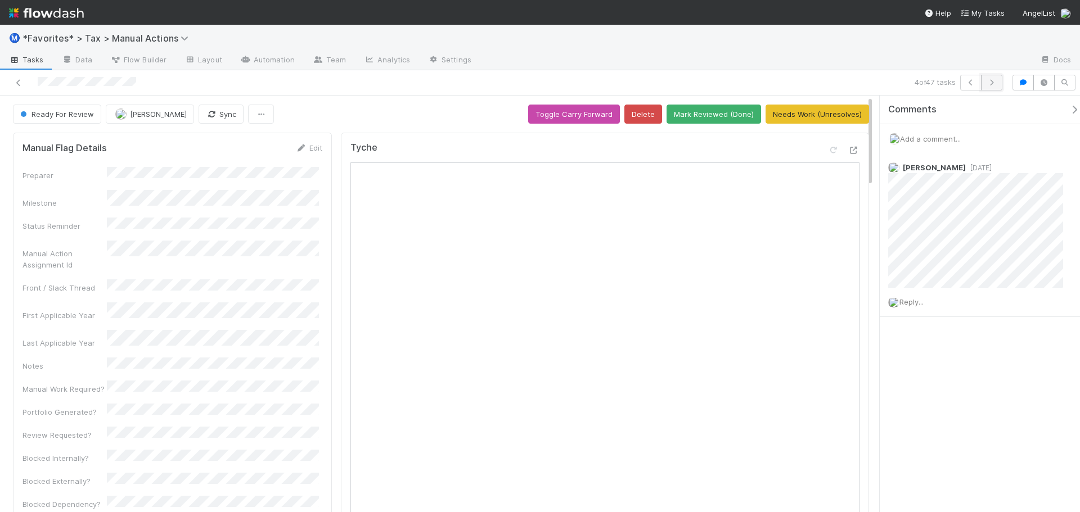
click at [992, 80] on icon "button" at bounding box center [991, 82] width 11 height 7
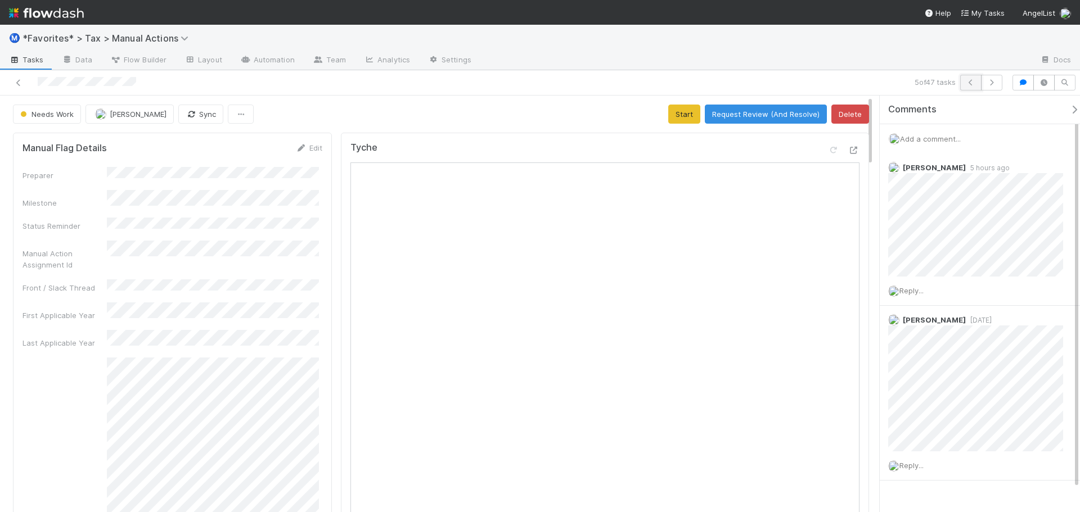
click at [965, 83] on icon "button" at bounding box center [970, 82] width 11 height 7
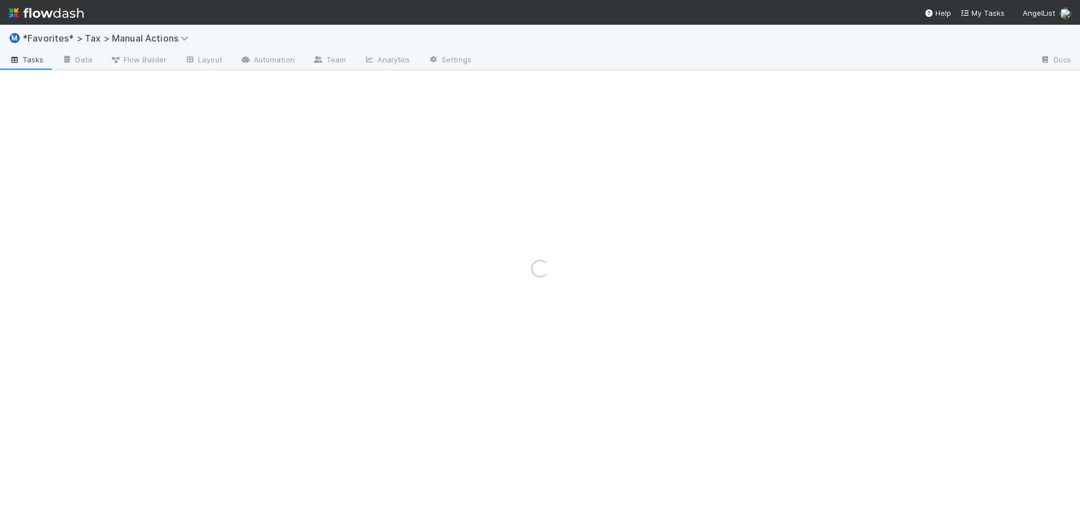
click at [965, 83] on div "Loading..." at bounding box center [540, 268] width 1080 height 487
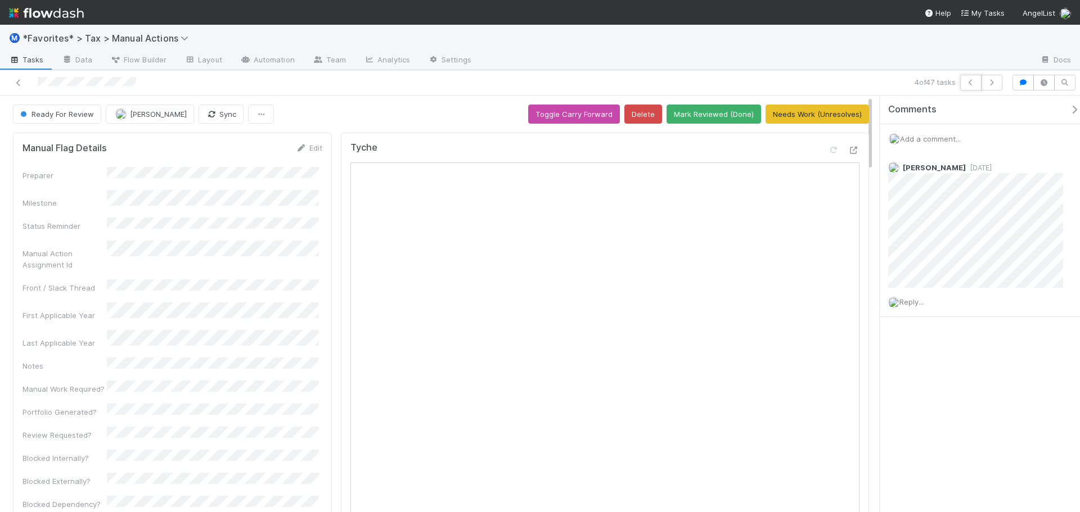
click at [965, 83] on icon "button" at bounding box center [970, 82] width 11 height 7
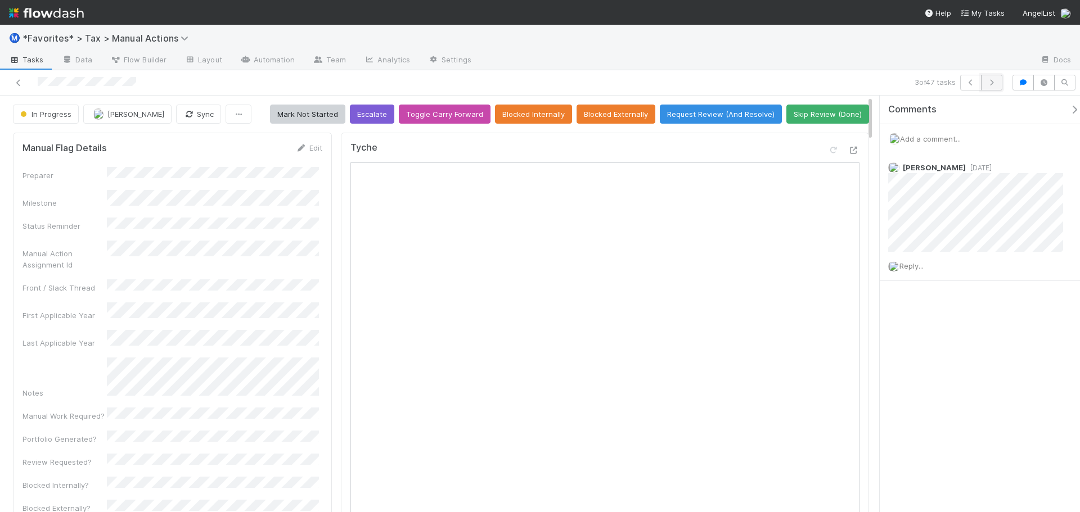
click at [993, 84] on icon "button" at bounding box center [991, 82] width 11 height 7
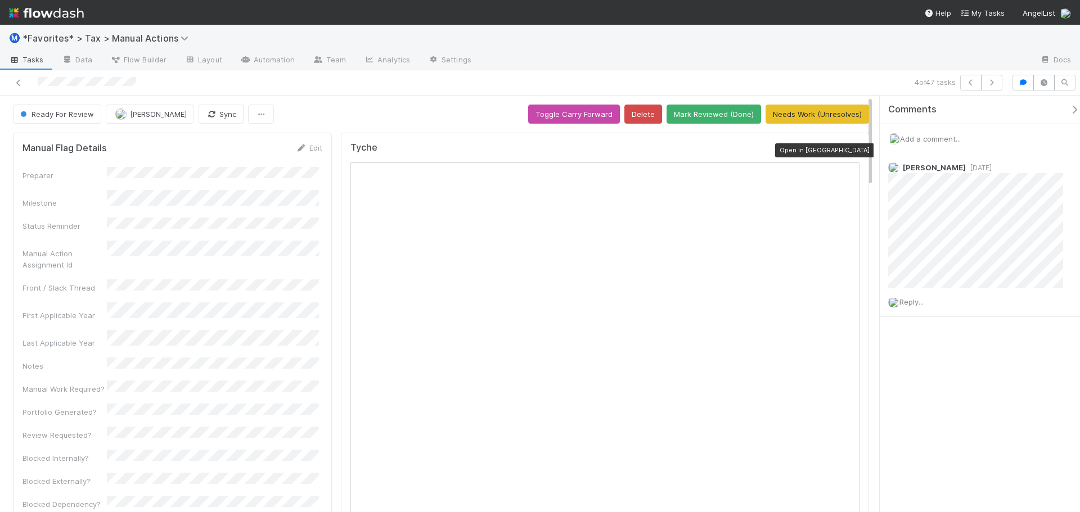
click at [848, 152] on icon at bounding box center [853, 150] width 11 height 7
click at [918, 138] on span "Add a comment..." at bounding box center [930, 138] width 61 height 9
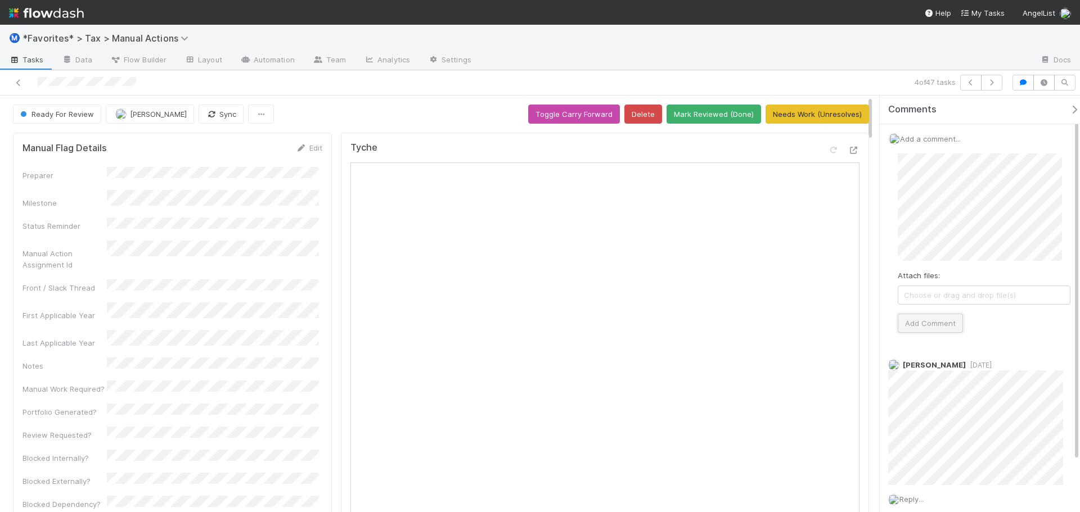
click at [932, 323] on button "Add Comment" at bounding box center [929, 323] width 65 height 19
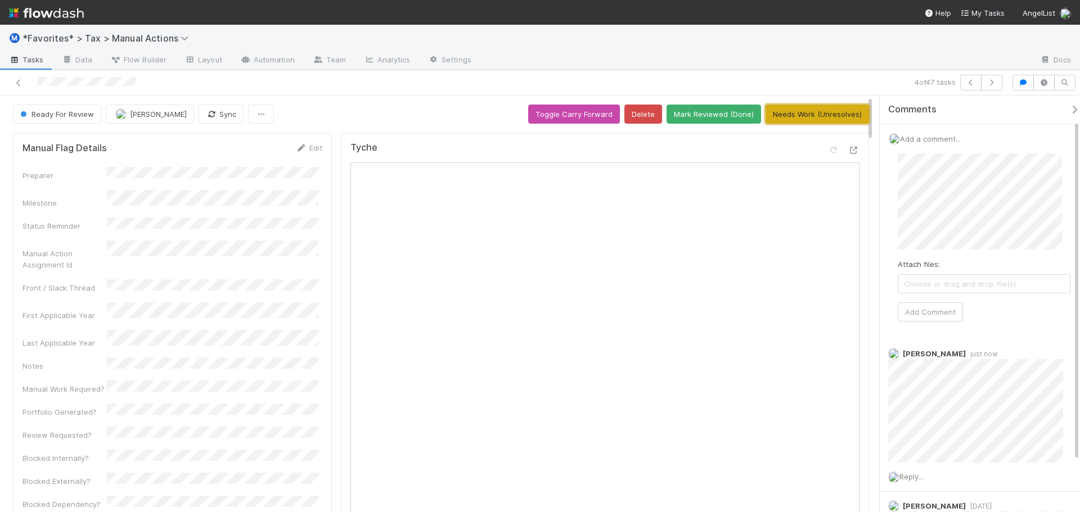
click at [832, 115] on button "Needs Work (Unresolves)" at bounding box center [816, 114] width 103 height 19
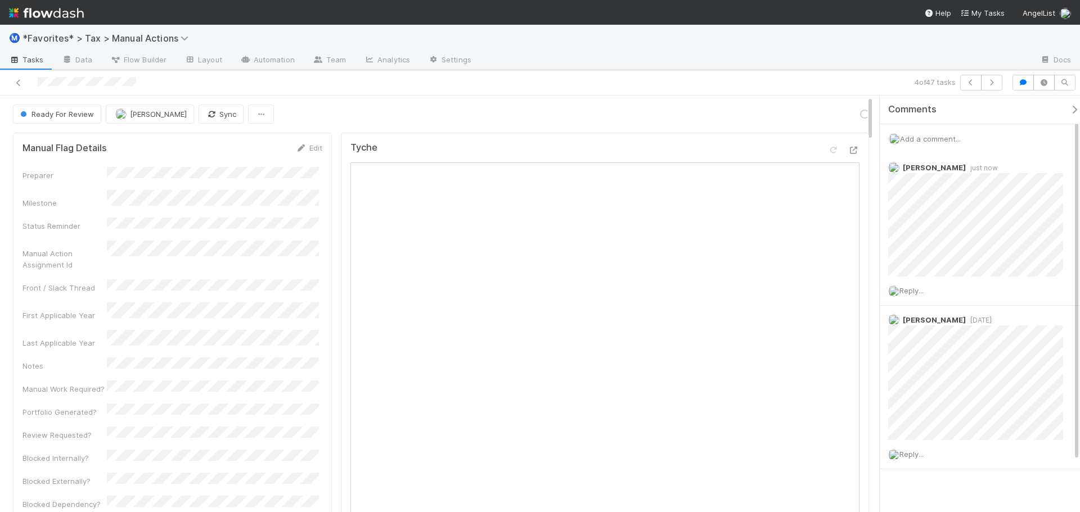
click at [832, 54] on div at bounding box center [755, 61] width 550 height 18
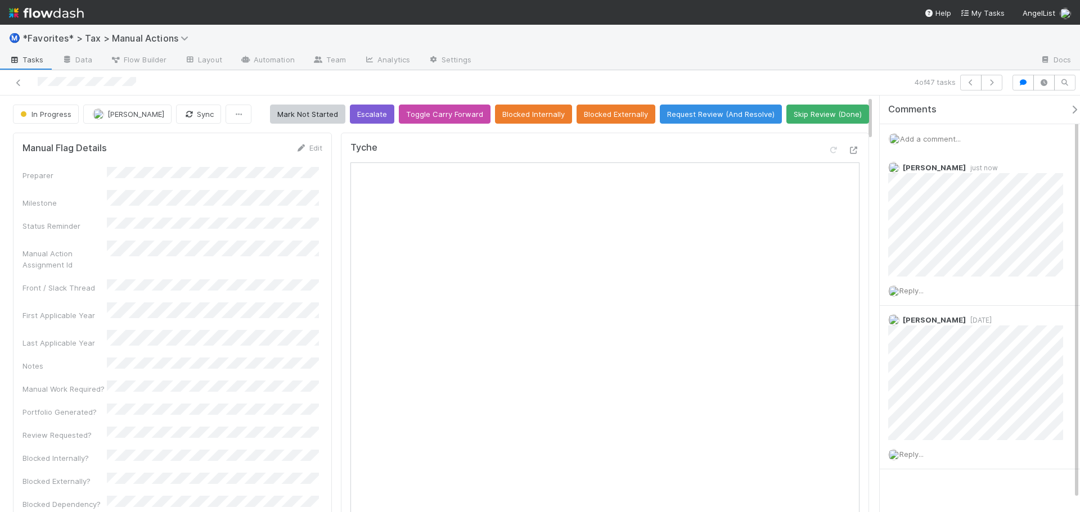
click at [934, 57] on div at bounding box center [755, 61] width 550 height 18
click at [893, 25] on div "Ⓜ️ *Favorites* > Tax > Manual Actions" at bounding box center [540, 38] width 1080 height 27
click at [993, 80] on icon "button" at bounding box center [991, 82] width 11 height 7
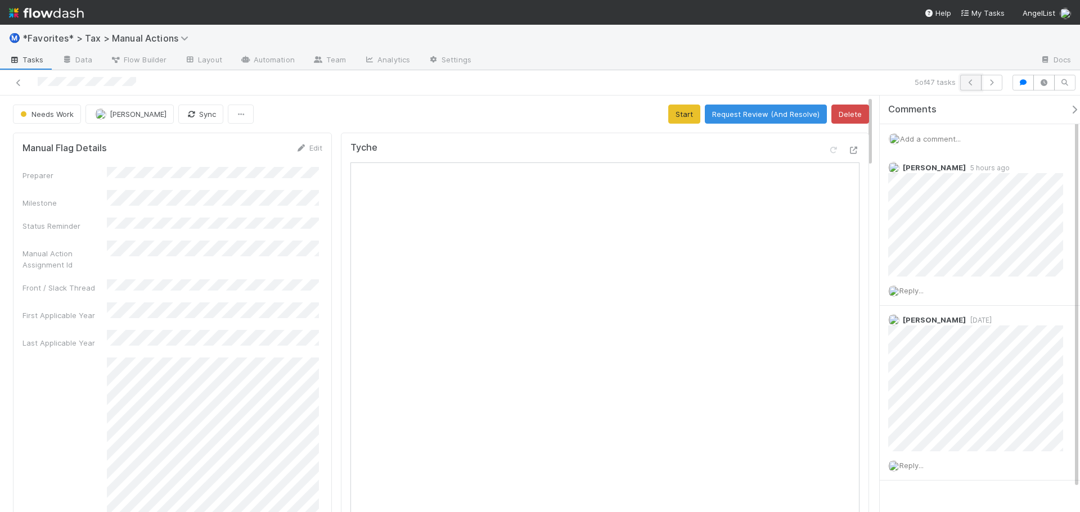
click at [973, 84] on icon "button" at bounding box center [970, 82] width 11 height 7
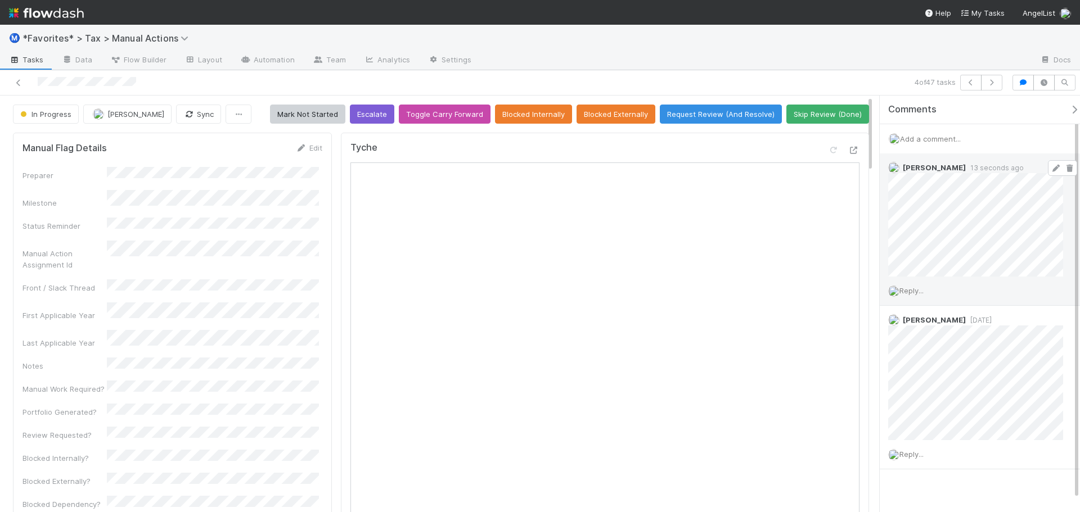
click at [1050, 167] on icon at bounding box center [1055, 168] width 11 height 7
click at [877, 264] on div "Comments Add a comment... Sam Dragul 14 seconds ago Reply... Sam Dragul 1 week …" at bounding box center [976, 304] width 206 height 417
click at [867, 78] on div "4 of 47 tasks" at bounding box center [757, 83] width 499 height 16
click at [871, 69] on div at bounding box center [755, 61] width 550 height 18
click at [1050, 167] on icon at bounding box center [1055, 168] width 11 height 7
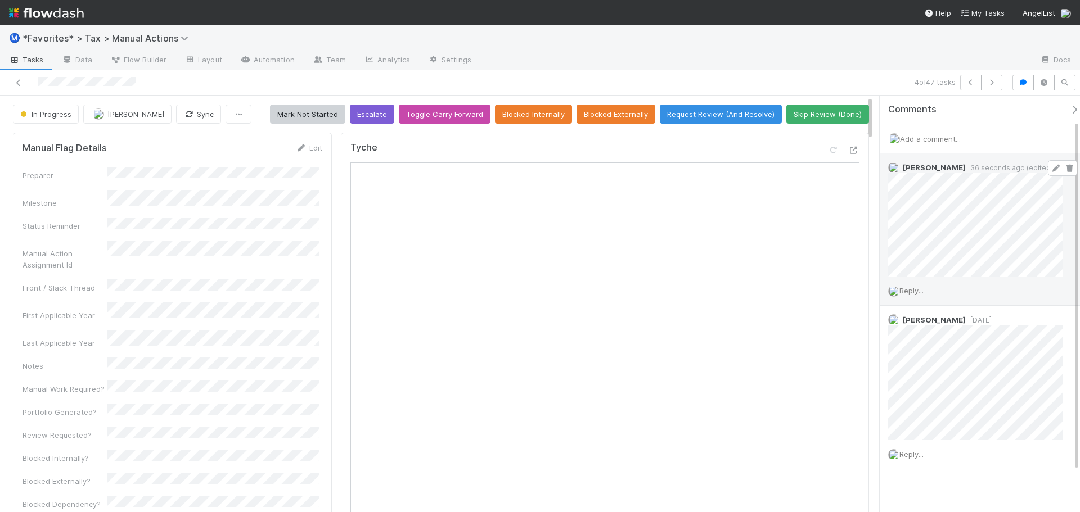
click at [832, 74] on div "4 of 47 tasks" at bounding box center [540, 82] width 1080 height 25
click at [833, 74] on div "4 of 47 tasks" at bounding box center [540, 82] width 1080 height 25
click at [988, 79] on icon "button" at bounding box center [991, 82] width 11 height 7
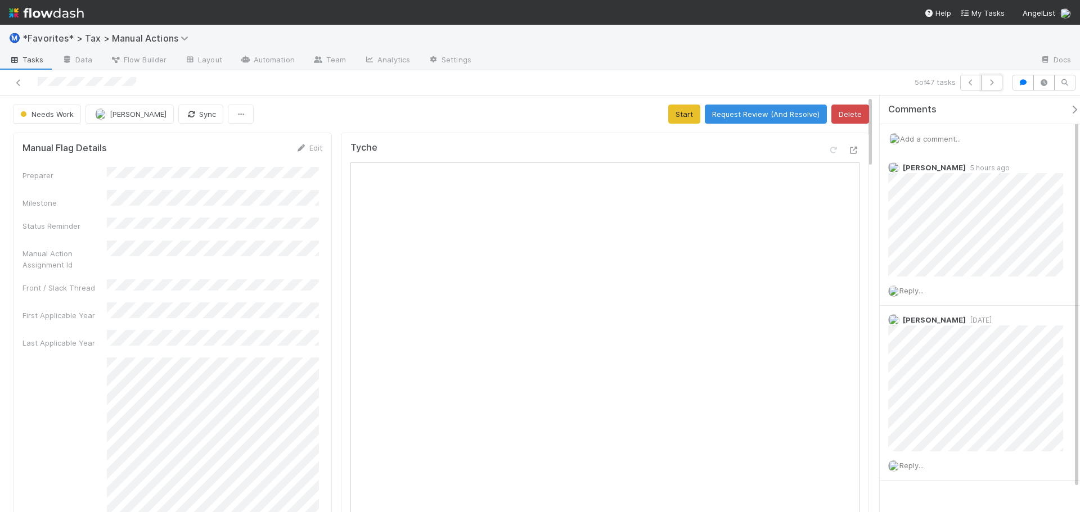
click at [988, 79] on icon "button" at bounding box center [991, 82] width 11 height 7
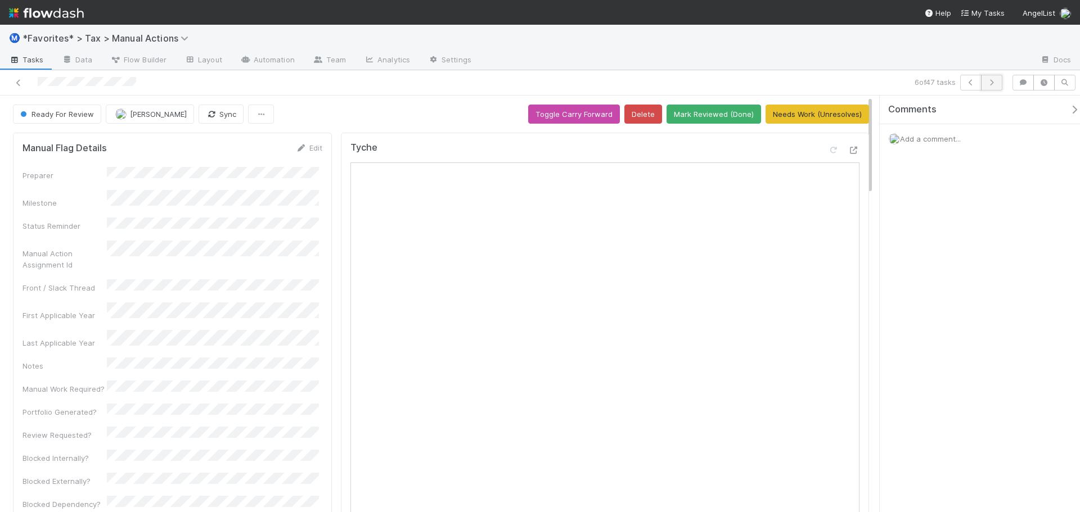
click at [990, 83] on icon "button" at bounding box center [991, 82] width 11 height 7
click at [848, 148] on icon at bounding box center [853, 150] width 11 height 7
click at [926, 137] on span "Add a comment..." at bounding box center [930, 138] width 61 height 9
click at [931, 308] on button "Add Comment" at bounding box center [929, 311] width 65 height 19
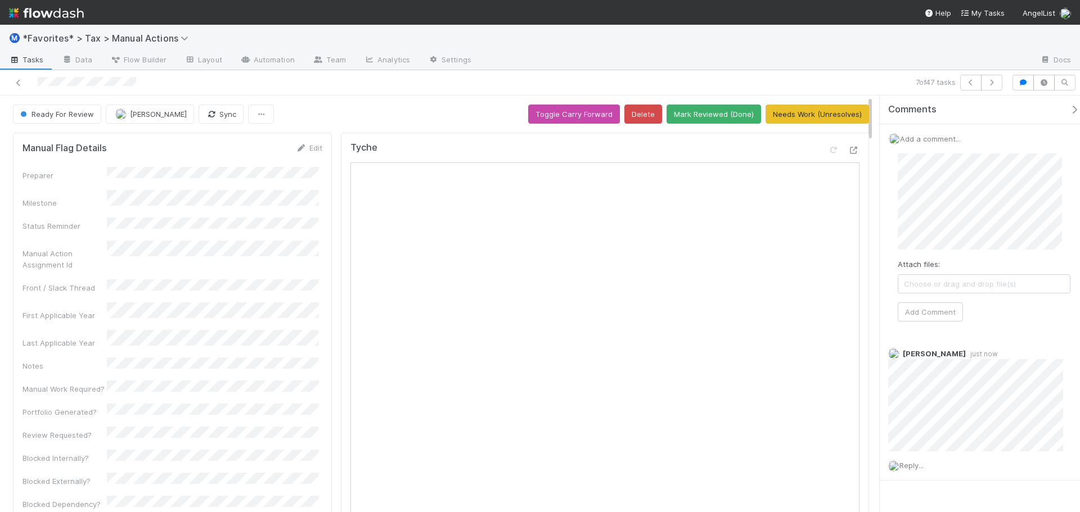
click at [829, 73] on div "7 of 47 tasks" at bounding box center [540, 82] width 1080 height 25
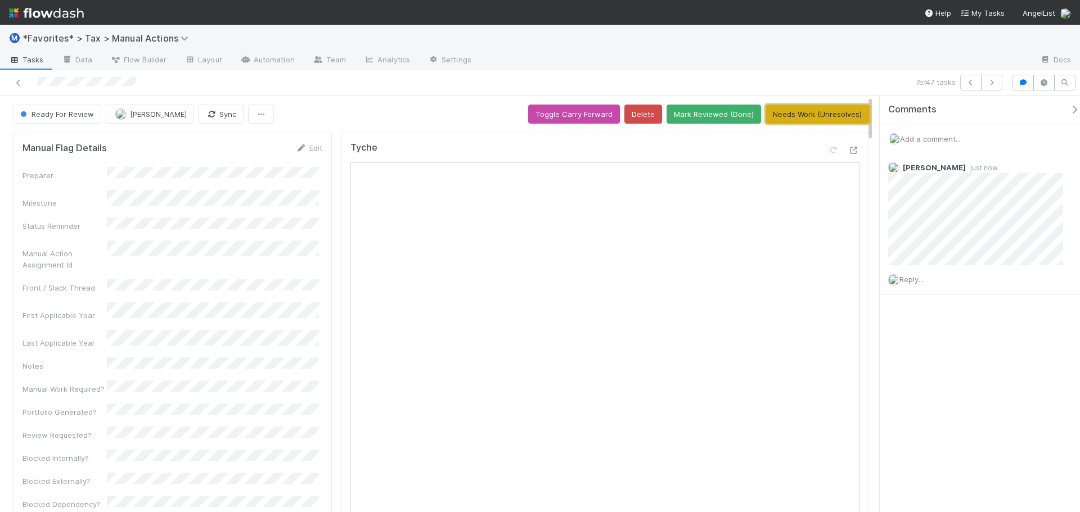
click at [814, 110] on button "Needs Work (Unresolves)" at bounding box center [816, 114] width 103 height 19
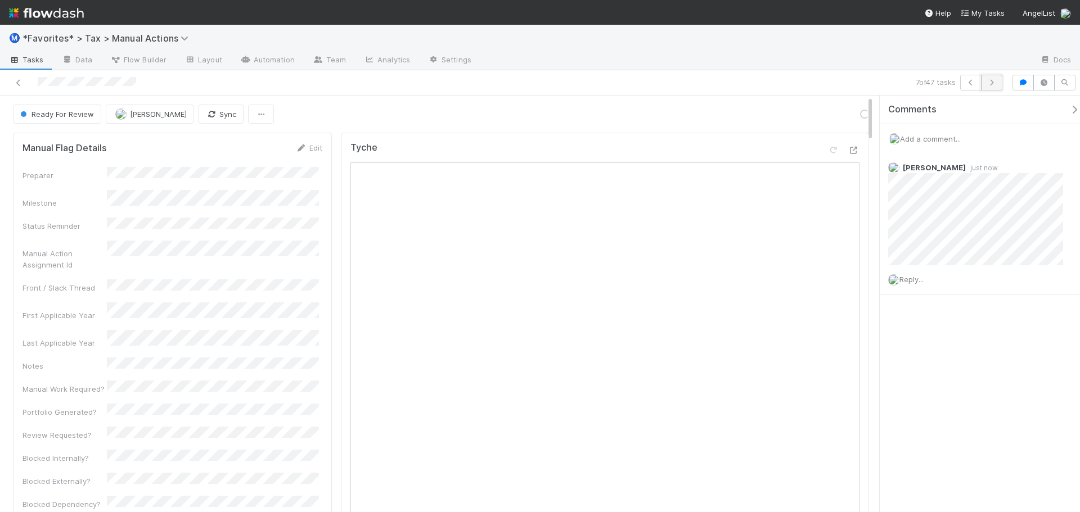
click at [995, 78] on button "button" at bounding box center [991, 83] width 21 height 16
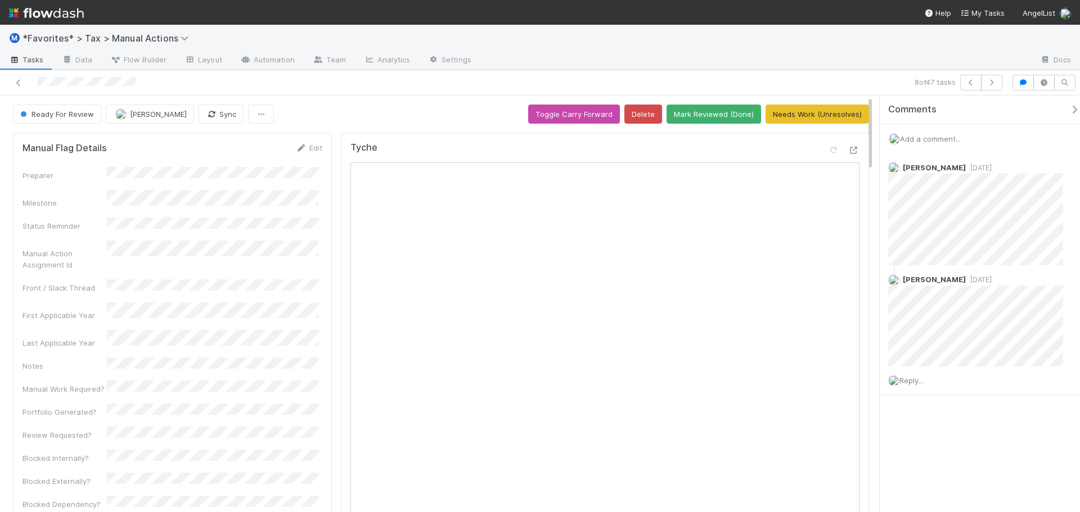
click at [801, 69] on div at bounding box center [755, 61] width 550 height 18
click at [848, 152] on icon at bounding box center [853, 150] width 11 height 7
click at [990, 78] on button "button" at bounding box center [991, 83] width 21 height 16
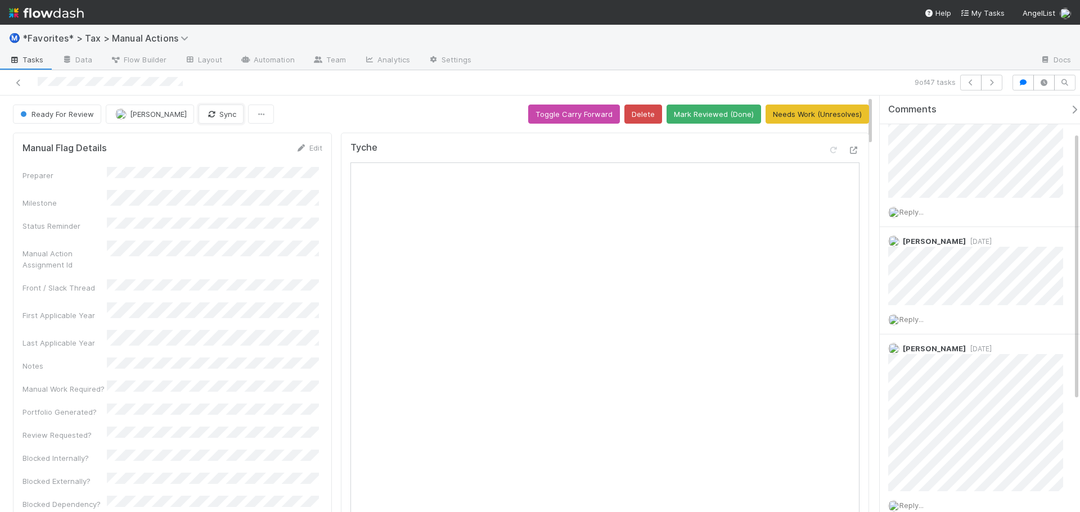
click at [206, 117] on icon "button" at bounding box center [211, 114] width 11 height 7
click at [992, 84] on icon "button" at bounding box center [991, 82] width 11 height 7
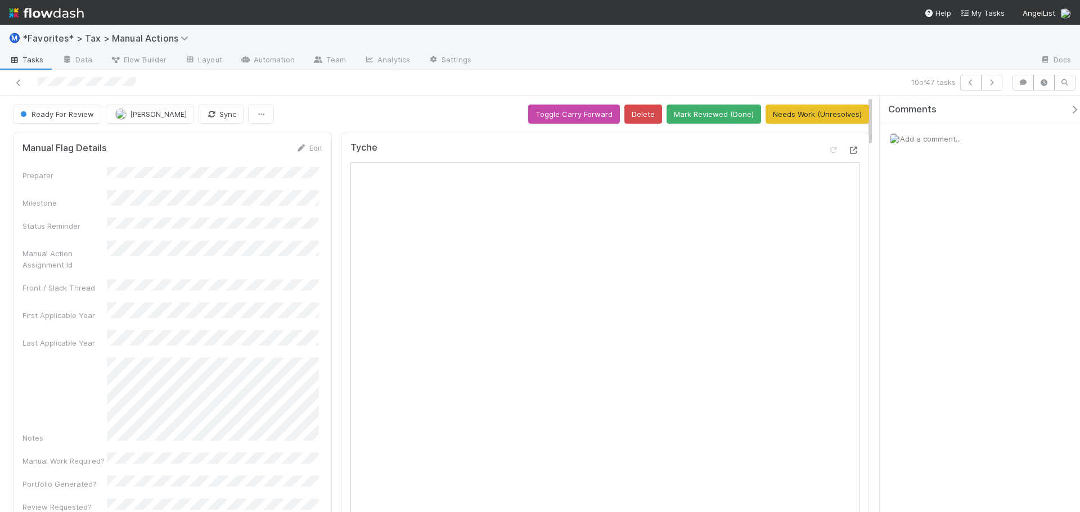
click at [848, 153] on icon at bounding box center [853, 150] width 11 height 7
click at [725, 67] on div at bounding box center [755, 61] width 550 height 18
click at [698, 116] on button "Mark Reviewed (Done)" at bounding box center [713, 114] width 94 height 19
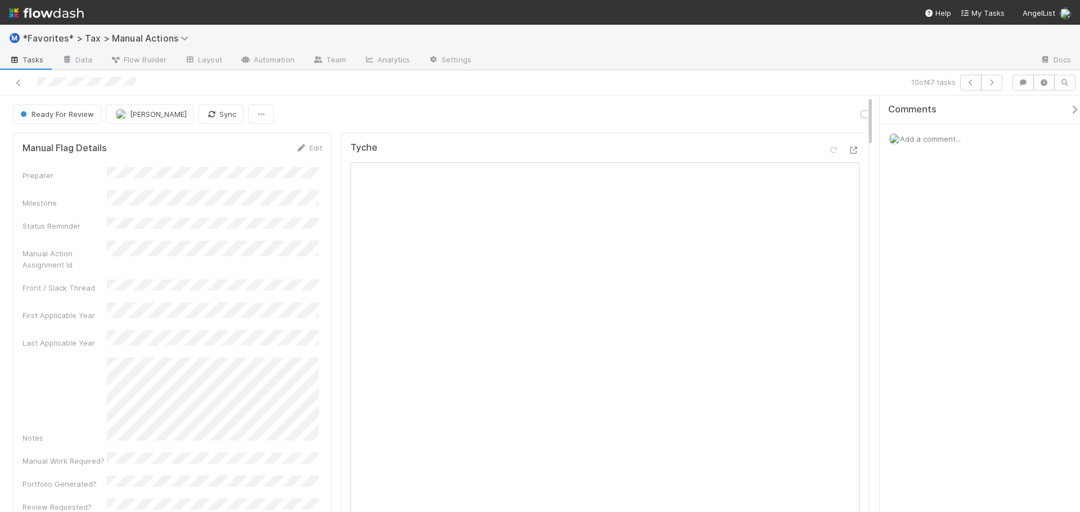
click at [736, 76] on div "10 of 47 tasks" at bounding box center [757, 83] width 499 height 16
click at [1002, 82] on div "10 of 47 tasks" at bounding box center [757, 83] width 499 height 16
click at [995, 83] on icon "button" at bounding box center [991, 82] width 11 height 7
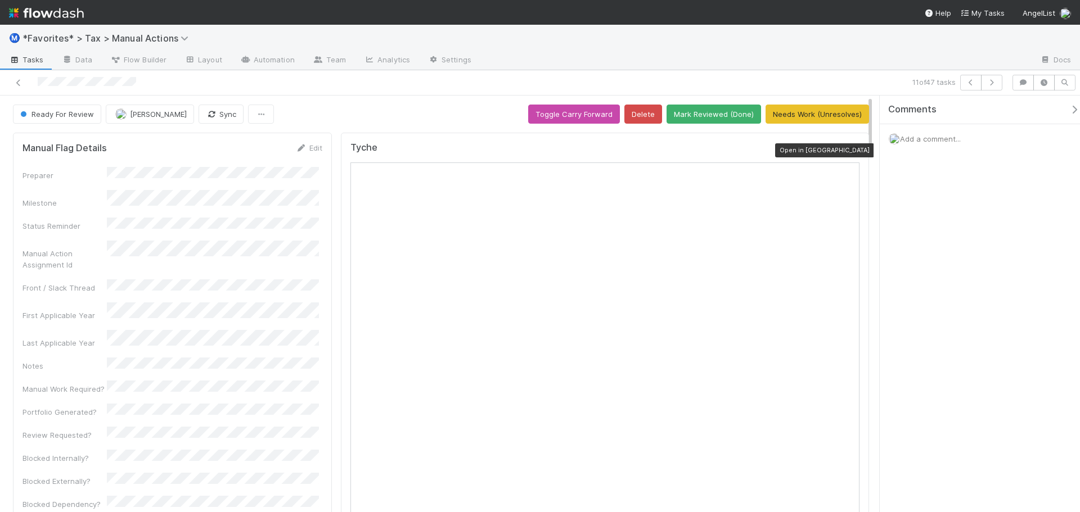
click at [848, 151] on icon at bounding box center [853, 150] width 11 height 7
click at [721, 61] on div at bounding box center [755, 61] width 550 height 18
click at [712, 119] on button "Mark Reviewed (Done)" at bounding box center [713, 114] width 94 height 19
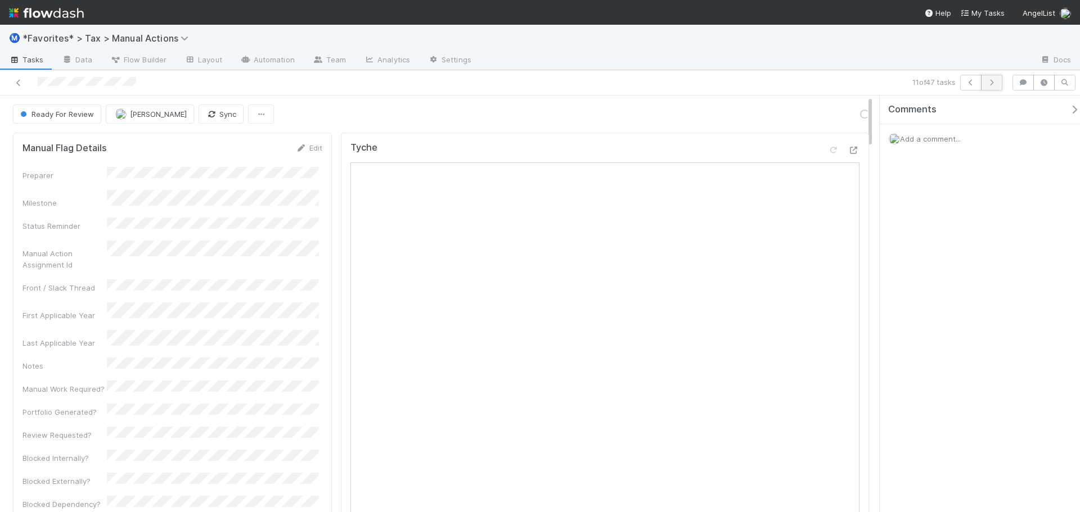
click at [988, 84] on icon "button" at bounding box center [991, 82] width 11 height 7
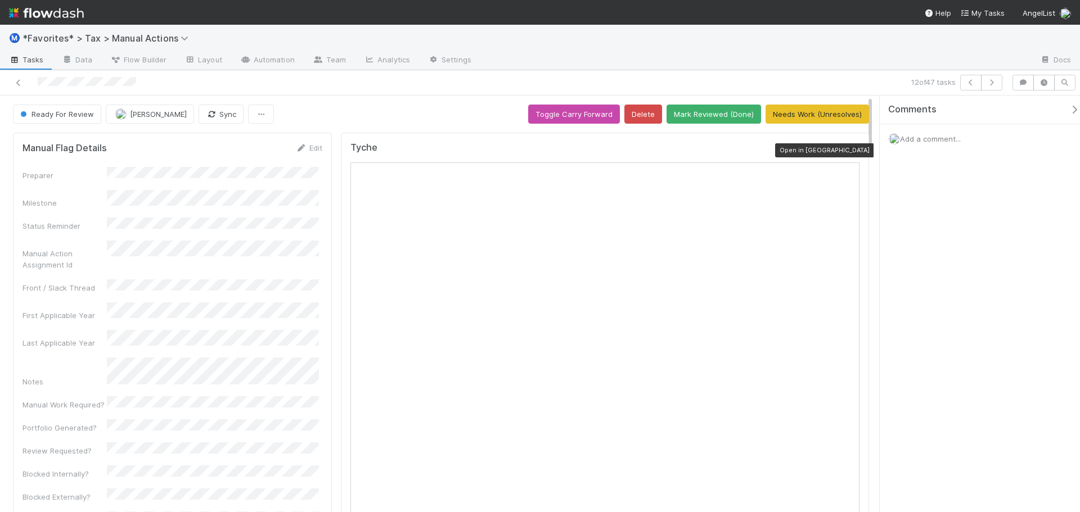
click at [848, 153] on icon at bounding box center [853, 150] width 11 height 7
click at [742, 117] on button "Mark Reviewed (Done)" at bounding box center [713, 114] width 94 height 19
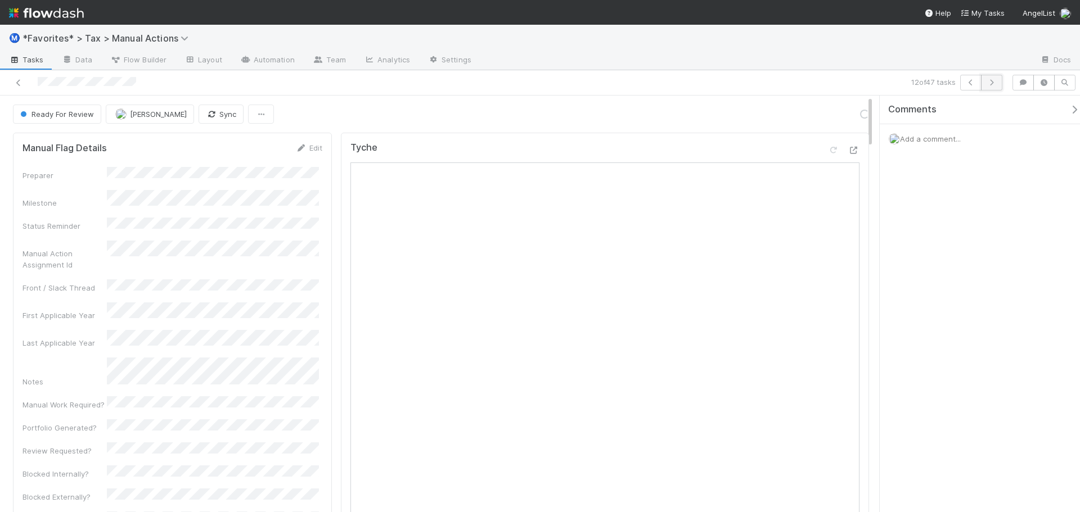
click at [997, 83] on button "button" at bounding box center [991, 83] width 21 height 16
click at [848, 151] on icon at bounding box center [853, 150] width 11 height 7
click at [835, 114] on link "Actions" at bounding box center [846, 114] width 46 height 19
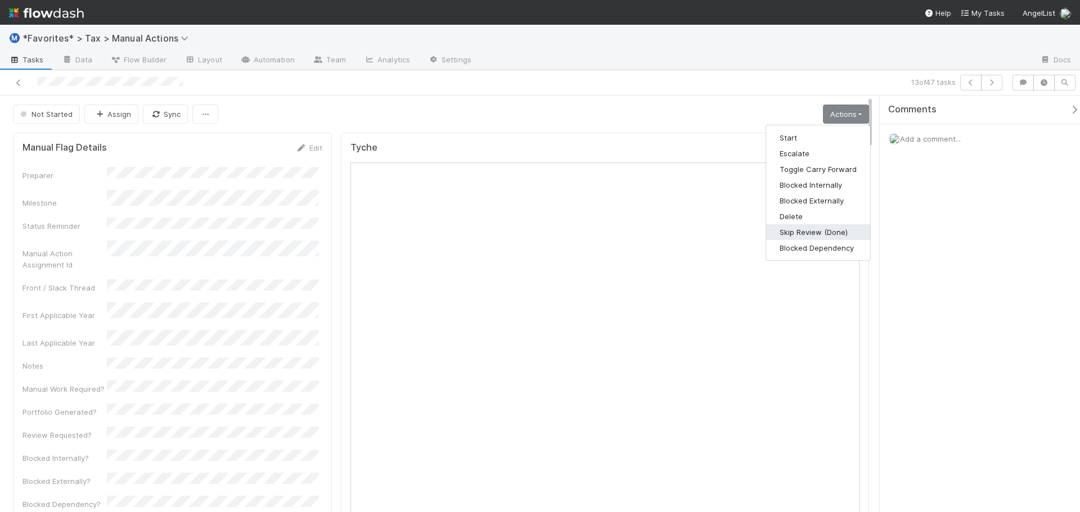
click at [807, 234] on button "Skip Review (Done)" at bounding box center [818, 232] width 104 height 16
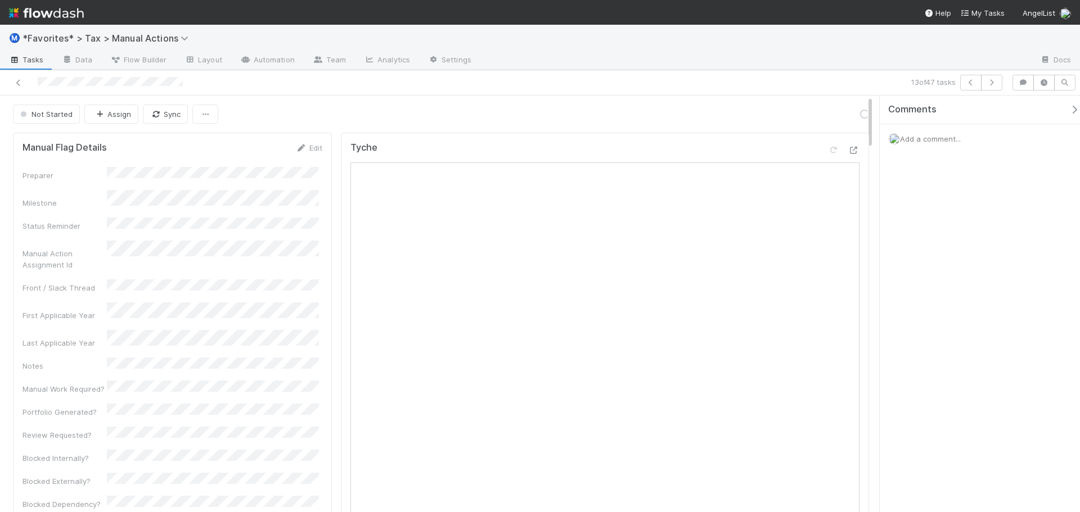
click at [722, 76] on div "13 of 47 tasks" at bounding box center [757, 83] width 499 height 16
click at [722, 77] on div "13 of 47 tasks" at bounding box center [757, 83] width 499 height 16
click at [720, 78] on div "13 of 47 tasks" at bounding box center [757, 83] width 499 height 16
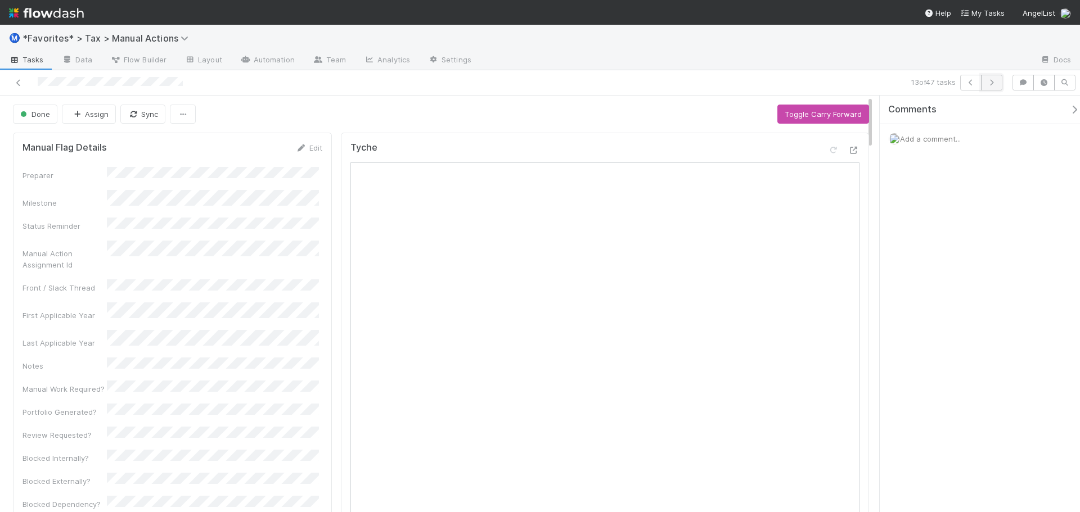
click at [987, 88] on button "button" at bounding box center [991, 83] width 21 height 16
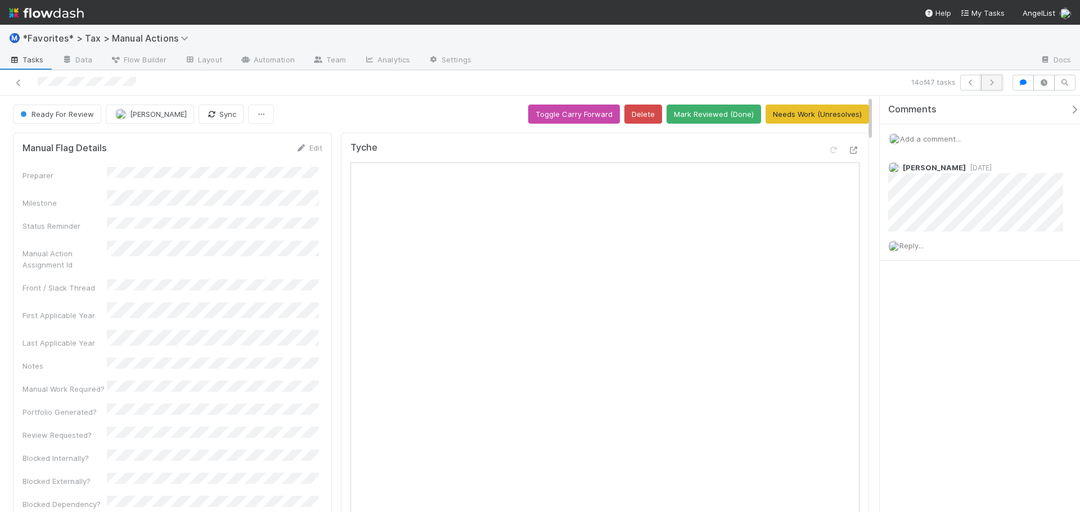
click at [991, 82] on icon "button" at bounding box center [991, 82] width 11 height 7
click at [990, 87] on button "button" at bounding box center [991, 83] width 21 height 16
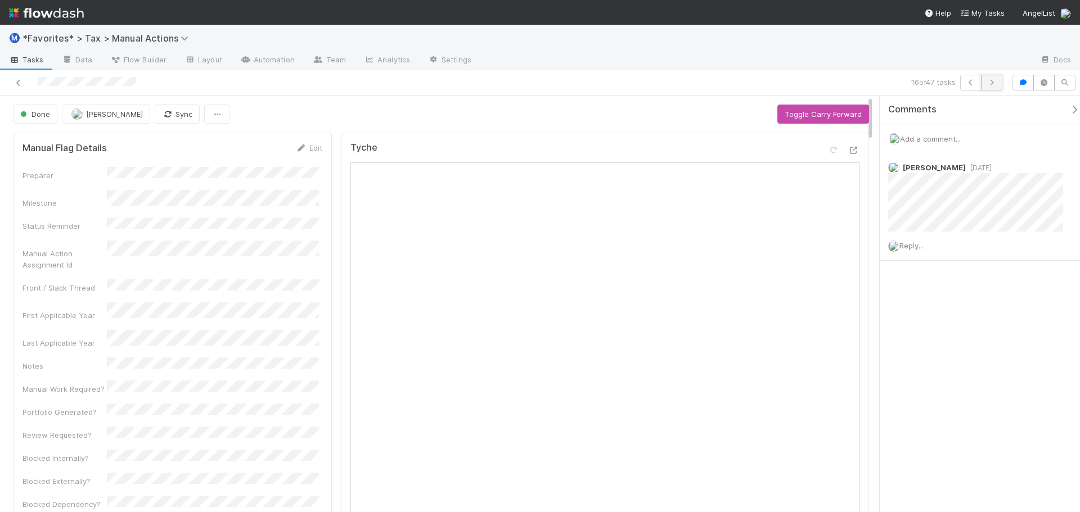
click at [994, 82] on icon "button" at bounding box center [991, 82] width 11 height 7
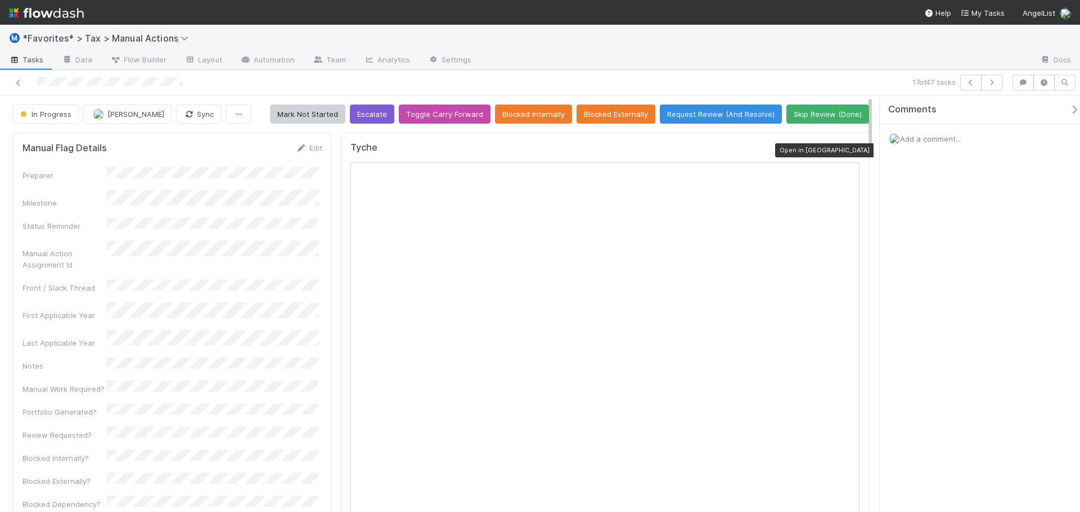
click at [850, 153] on icon at bounding box center [853, 150] width 11 height 7
click at [797, 117] on button "Skip Review (Done)" at bounding box center [827, 114] width 83 height 19
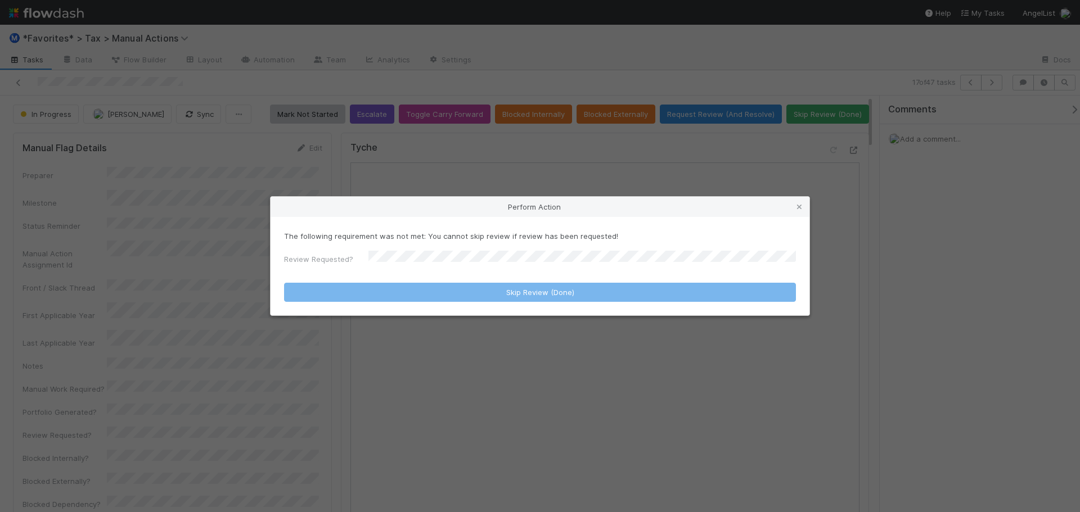
click at [731, 171] on div "Perform Action The following requirement was not met: You cannot skip review if…" at bounding box center [540, 256] width 1080 height 512
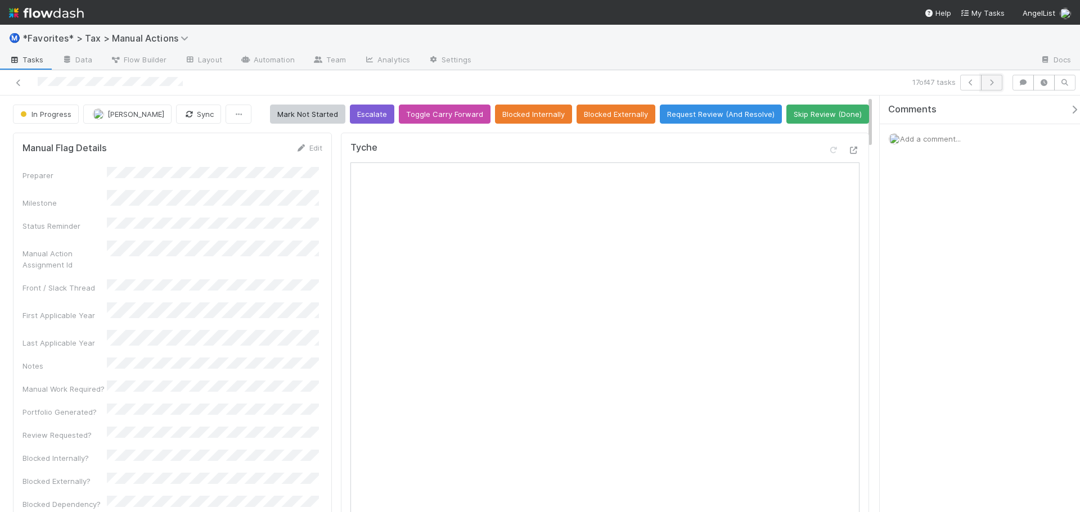
click at [992, 87] on button "button" at bounding box center [991, 83] width 21 height 16
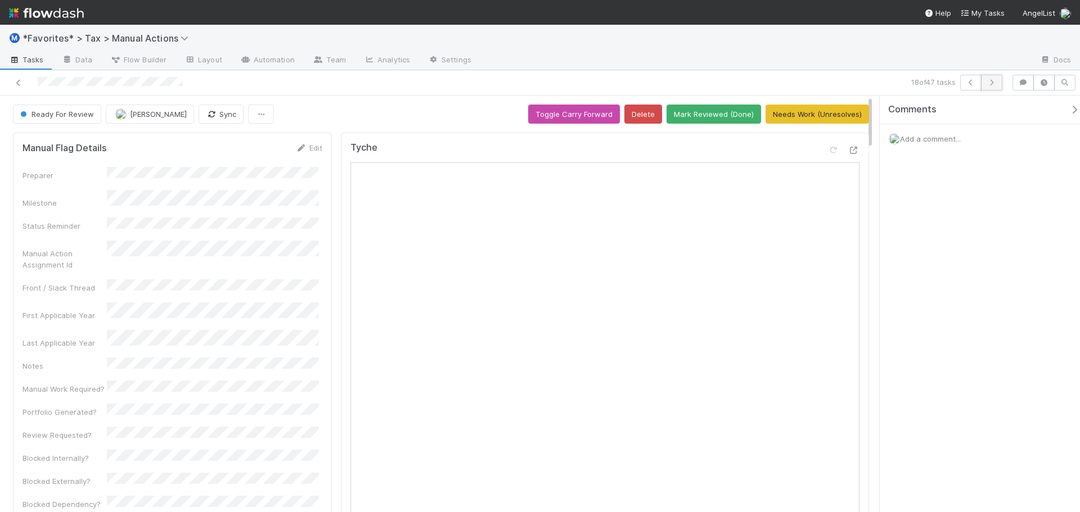
click at [991, 82] on icon "button" at bounding box center [991, 82] width 11 height 7
click at [999, 84] on button "button" at bounding box center [991, 83] width 21 height 16
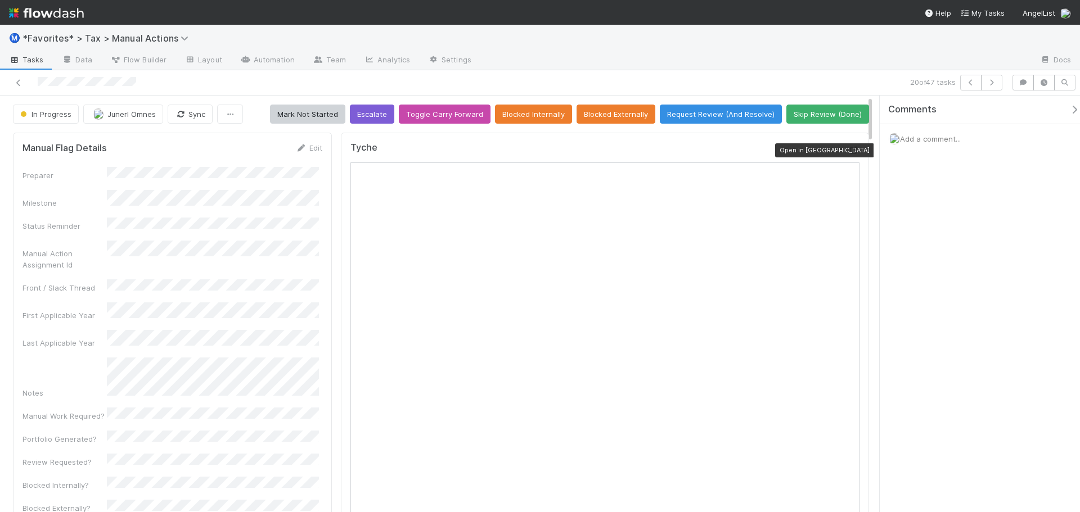
click at [848, 151] on icon at bounding box center [853, 150] width 11 height 7
click at [984, 81] on button "button" at bounding box center [991, 83] width 21 height 16
click at [991, 85] on icon "button" at bounding box center [991, 82] width 11 height 7
click at [991, 82] on icon "button" at bounding box center [991, 82] width 11 height 7
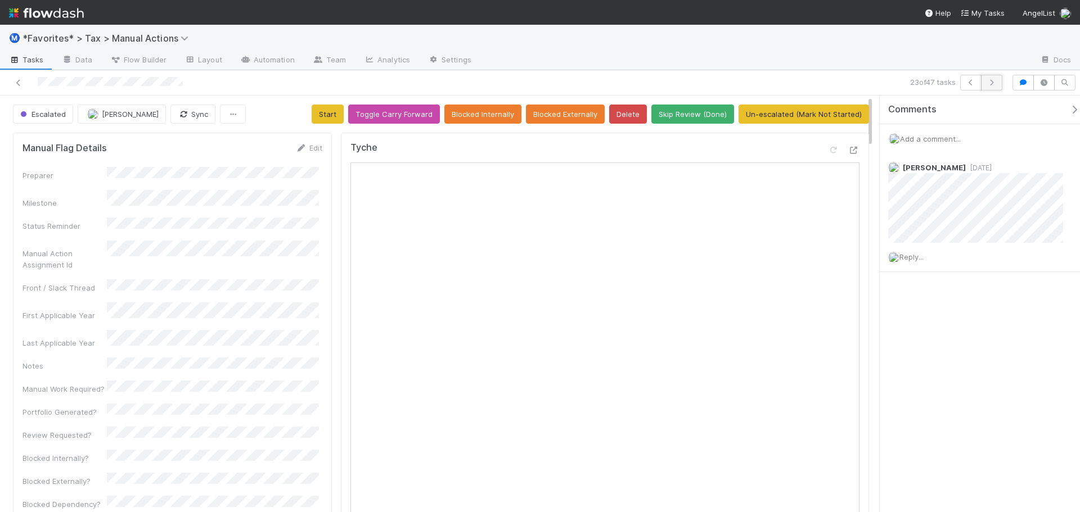
click at [993, 83] on icon "button" at bounding box center [991, 82] width 11 height 7
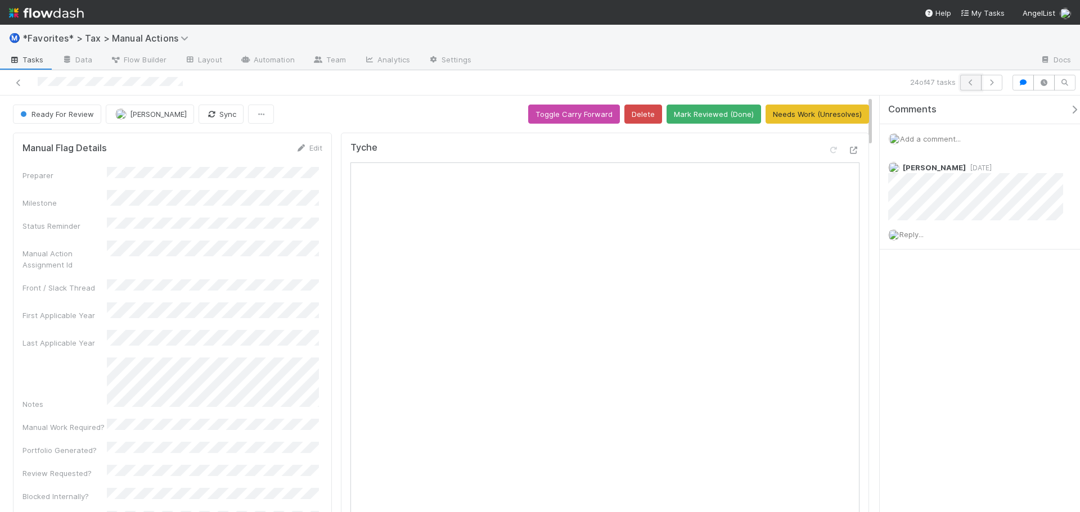
click at [963, 89] on button "button" at bounding box center [970, 83] width 21 height 16
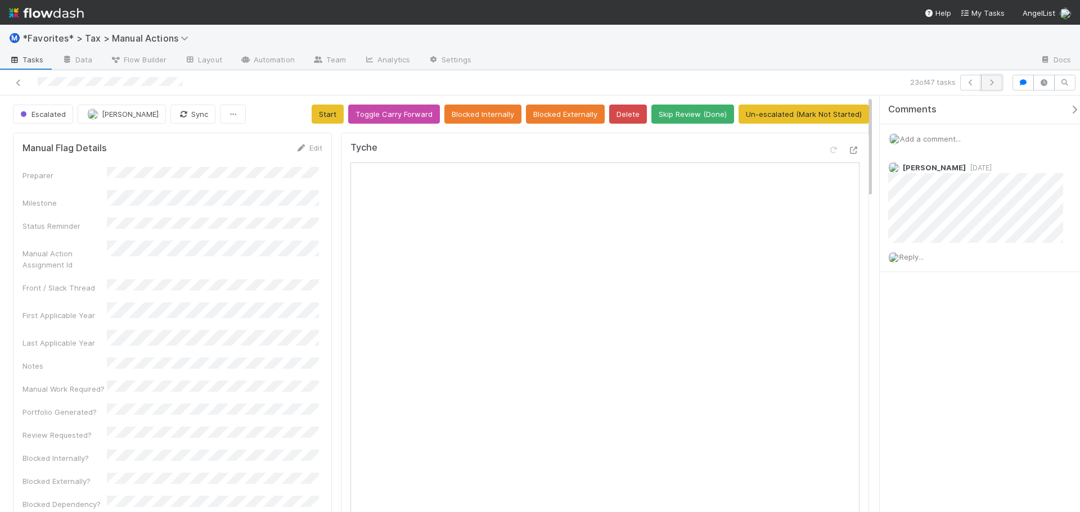
click at [994, 83] on icon "button" at bounding box center [991, 82] width 11 height 7
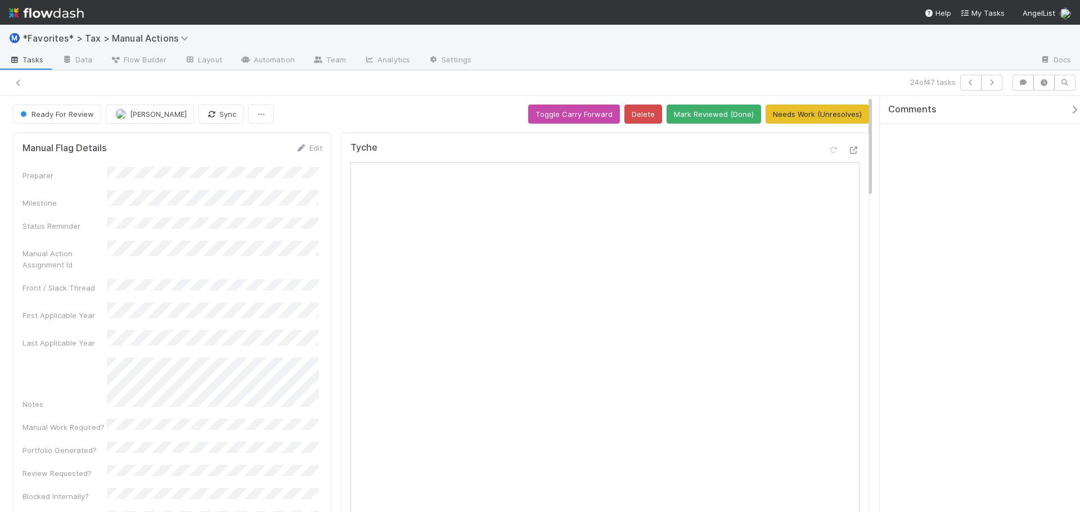
click at [994, 83] on icon "button" at bounding box center [991, 82] width 11 height 7
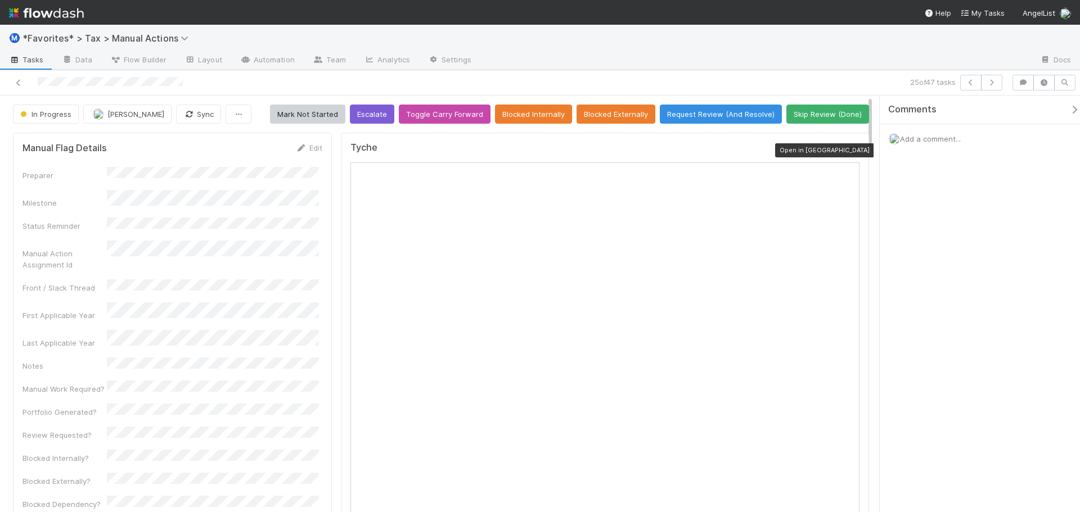
click at [850, 150] on icon at bounding box center [853, 150] width 11 height 7
click at [987, 75] on button "button" at bounding box center [991, 83] width 21 height 16
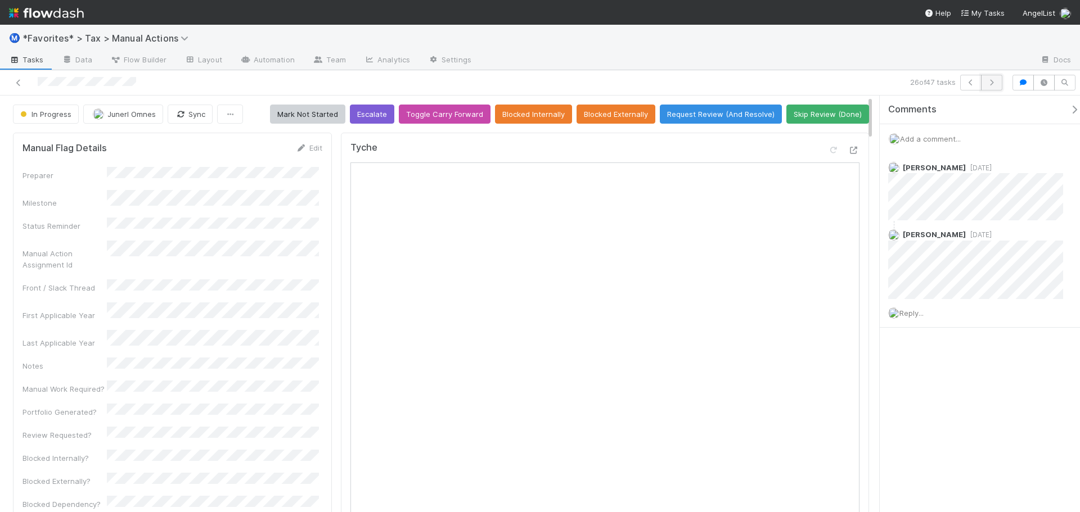
click at [986, 82] on icon "button" at bounding box center [991, 82] width 11 height 7
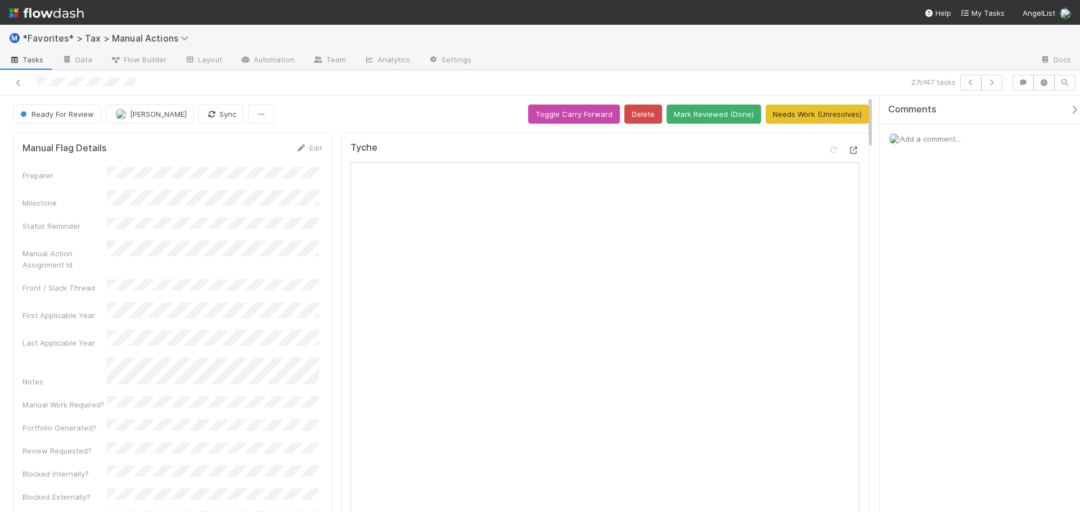
click at [848, 149] on icon at bounding box center [853, 150] width 11 height 7
drag, startPoint x: 459, startPoint y: 104, endPoint x: 731, endPoint y: 109, distance: 272.2
click at [991, 82] on icon "button" at bounding box center [991, 82] width 11 height 7
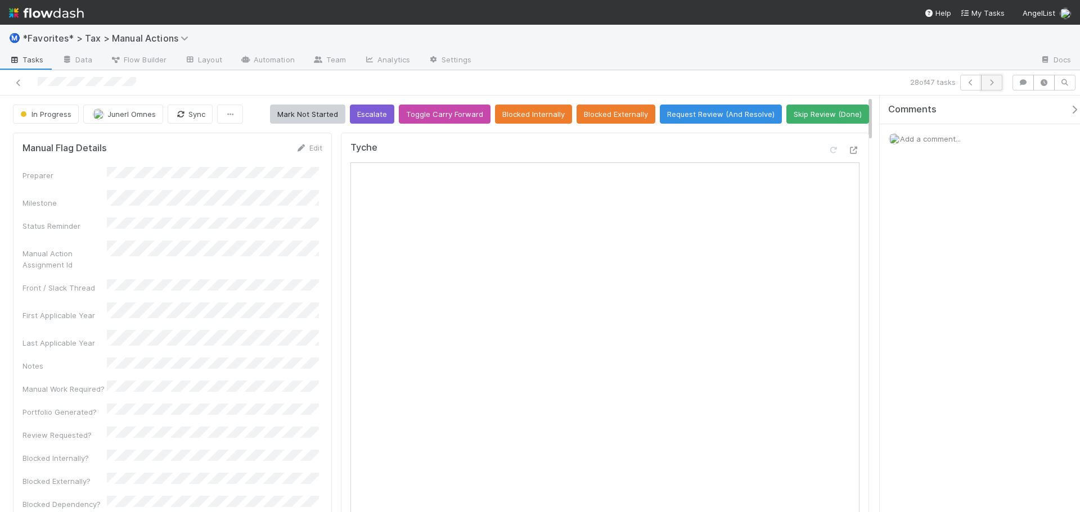
click at [986, 84] on icon "button" at bounding box center [991, 82] width 11 height 7
click at [992, 85] on icon "button" at bounding box center [991, 82] width 11 height 7
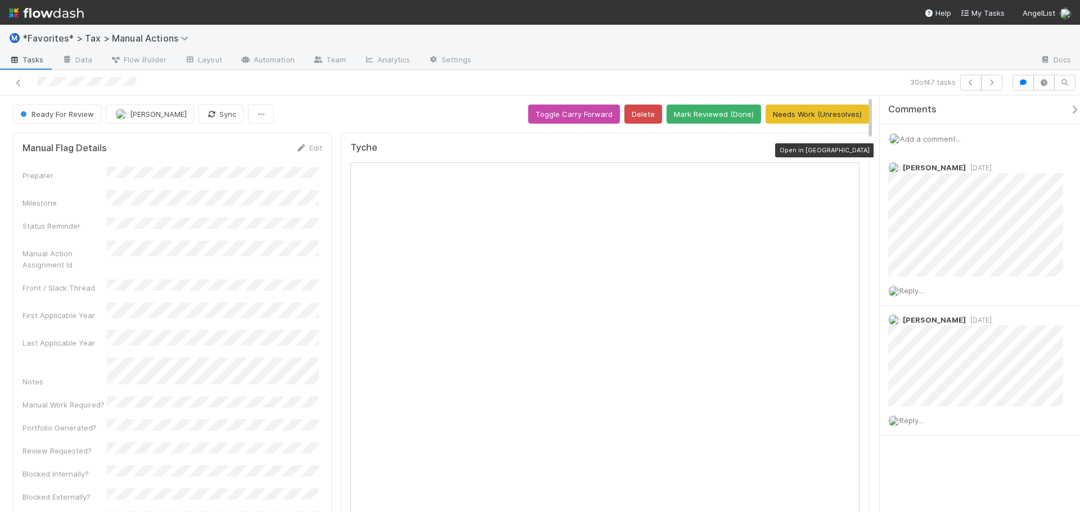
click at [848, 148] on icon at bounding box center [853, 150] width 11 height 7
click at [847, 69] on div at bounding box center [755, 61] width 550 height 18
drag, startPoint x: 705, startPoint y: 115, endPoint x: 712, endPoint y: 114, distance: 8.0
click at [705, 115] on button "Mark Reviewed (Done)" at bounding box center [713, 114] width 94 height 19
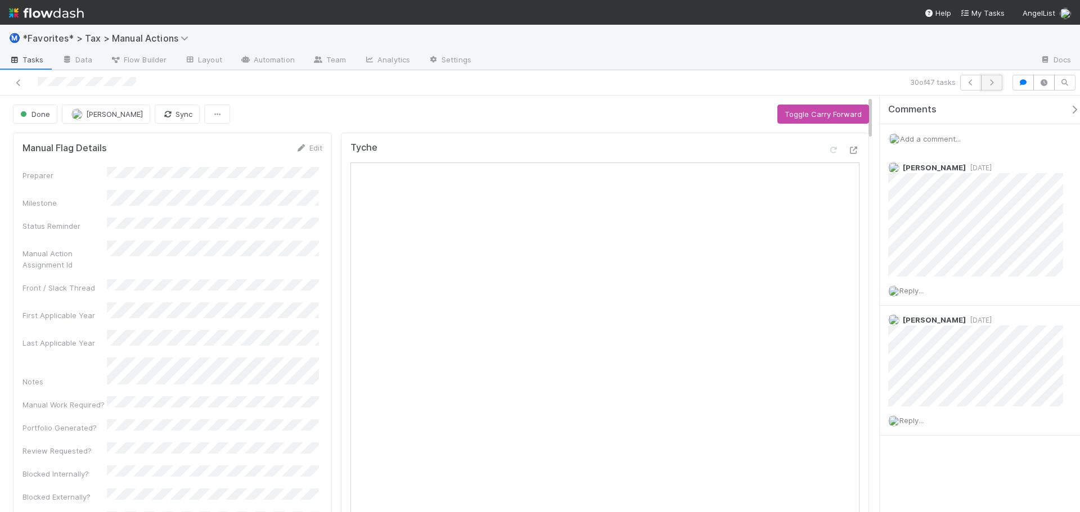
click at [988, 82] on icon "button" at bounding box center [991, 82] width 11 height 7
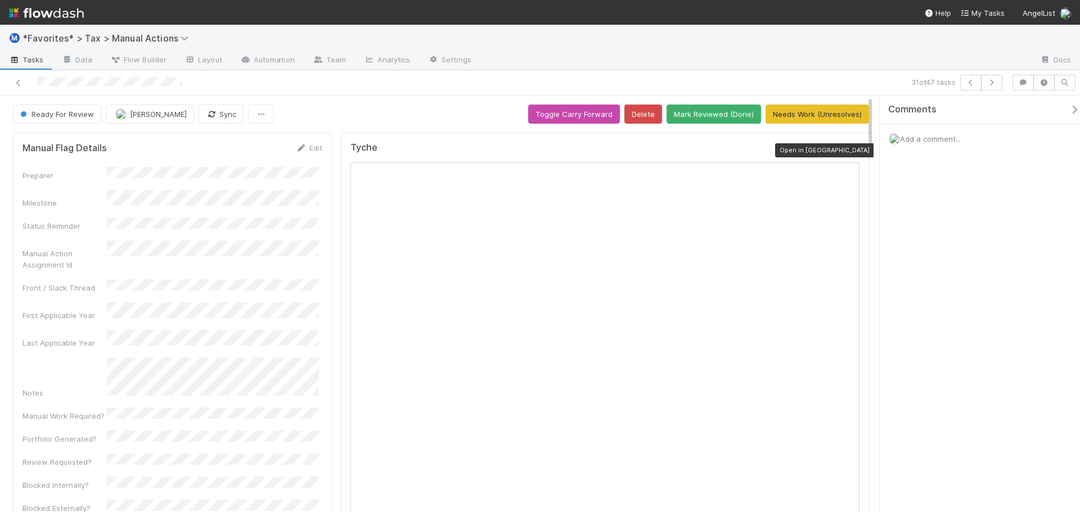
click at [850, 150] on icon at bounding box center [853, 150] width 11 height 7
